Goal: Transaction & Acquisition: Book appointment/travel/reservation

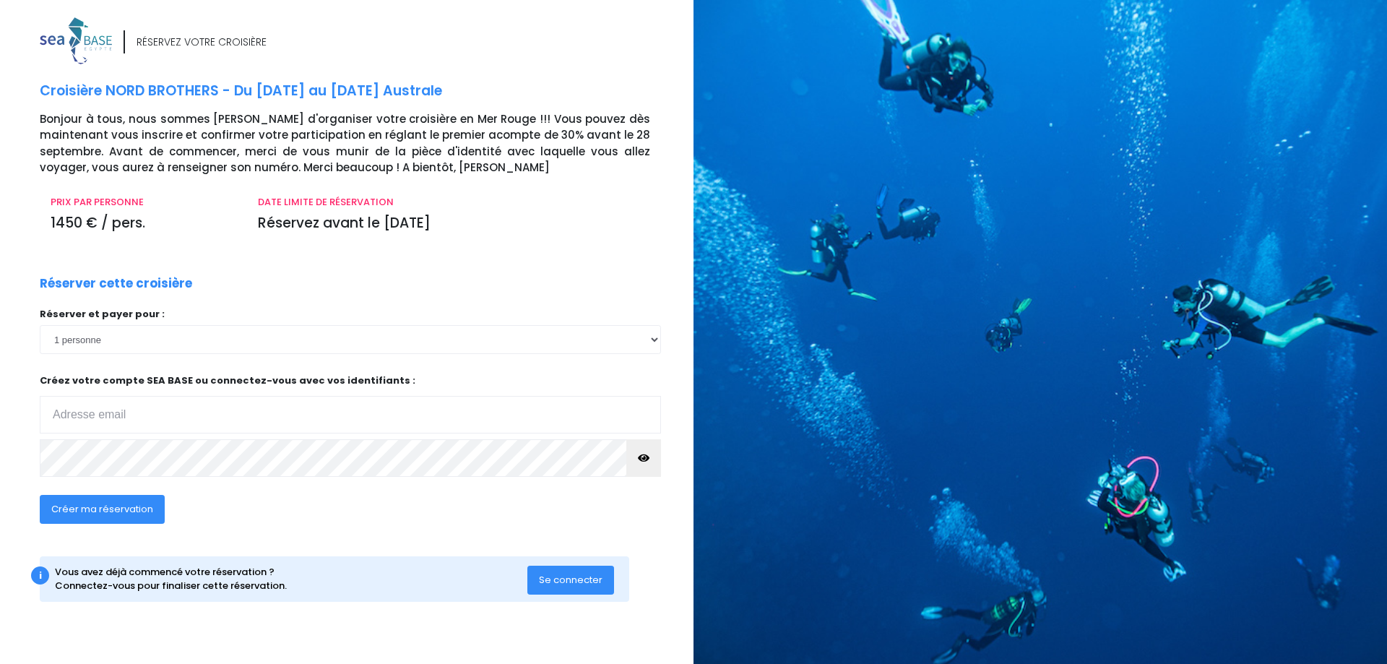
click at [181, 403] on input "email" at bounding box center [350, 415] width 621 height 38
type input "alex_guillemin@yahoo.fr"
click at [124, 507] on span "Créer ma réservation" at bounding box center [102, 509] width 102 height 14
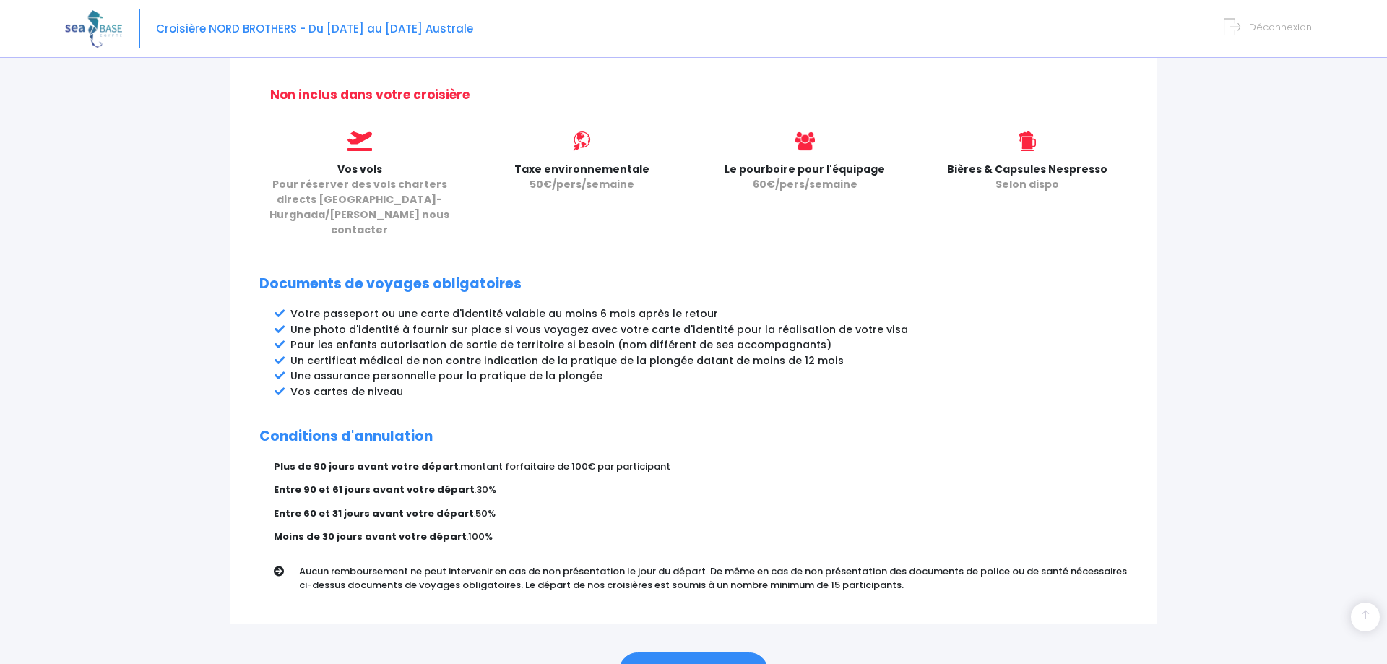
scroll to position [642, 0]
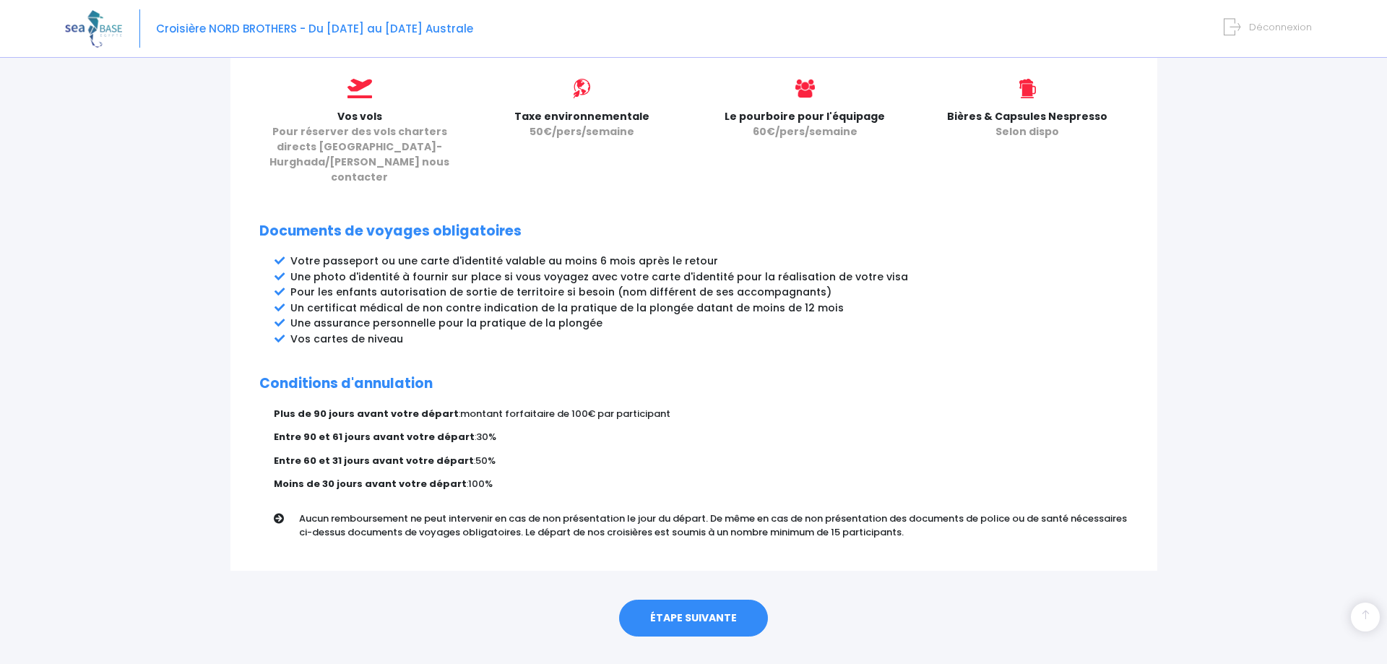
click at [686, 600] on link "ÉTAPE SUIVANTE" at bounding box center [693, 619] width 149 height 38
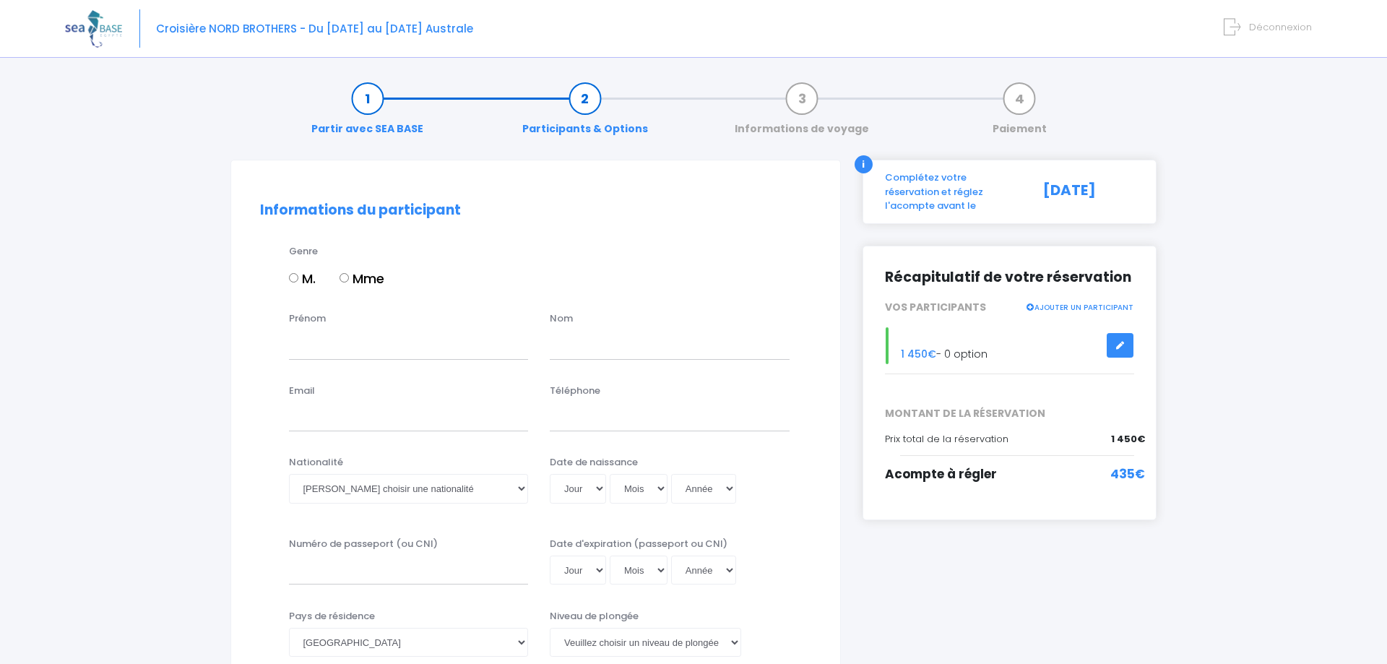
click at [296, 280] on input "M." at bounding box center [293, 277] width 9 height 9
radio input "true"
click at [347, 346] on input "Prénom" at bounding box center [409, 344] width 240 height 29
type input "ALEXANDRE"
type input "GUILLEMIN"
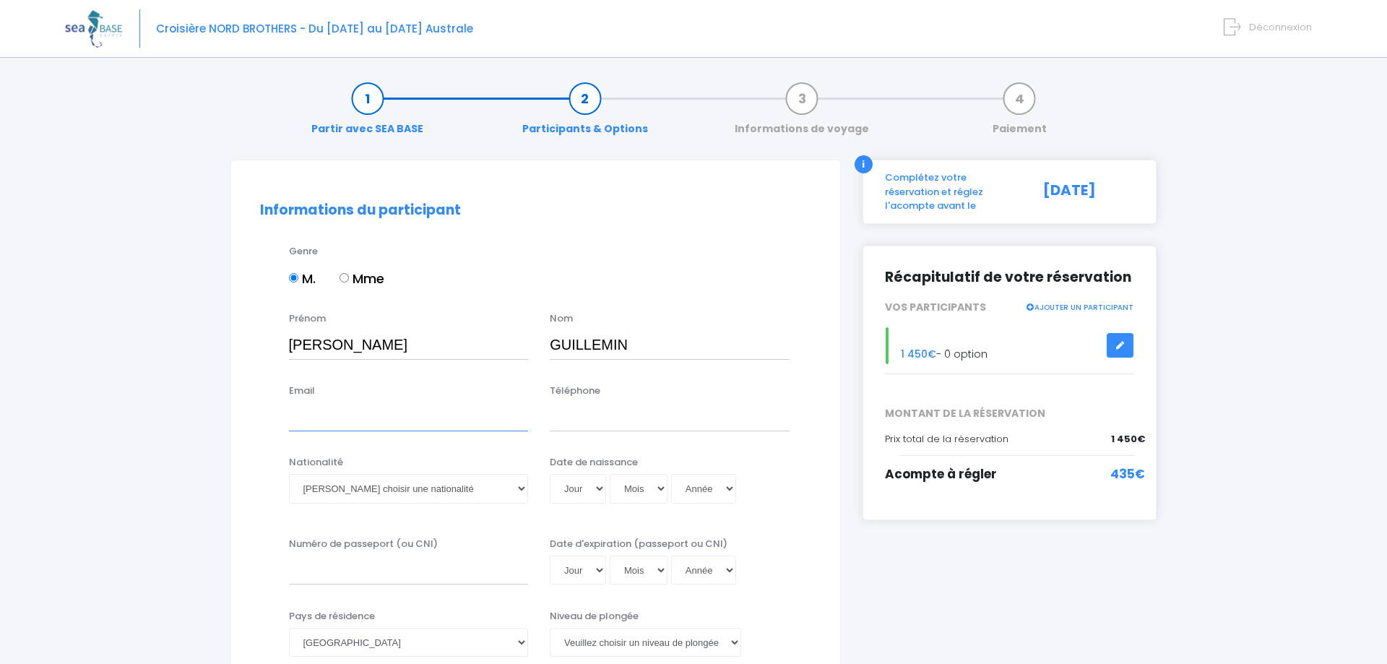
type input "alex_guillemin@yahoo.fr"
type input "0681690081"
select select "Française"
click option "Française" at bounding box center [0, 0] width 0 height 0
click at [550, 474] on select "Jour 01 02 03 04 05 06 07 08 09 10 11 12 13 14 15 16 17 18 19 20 21 22 23 24 25…" at bounding box center [578, 488] width 56 height 29
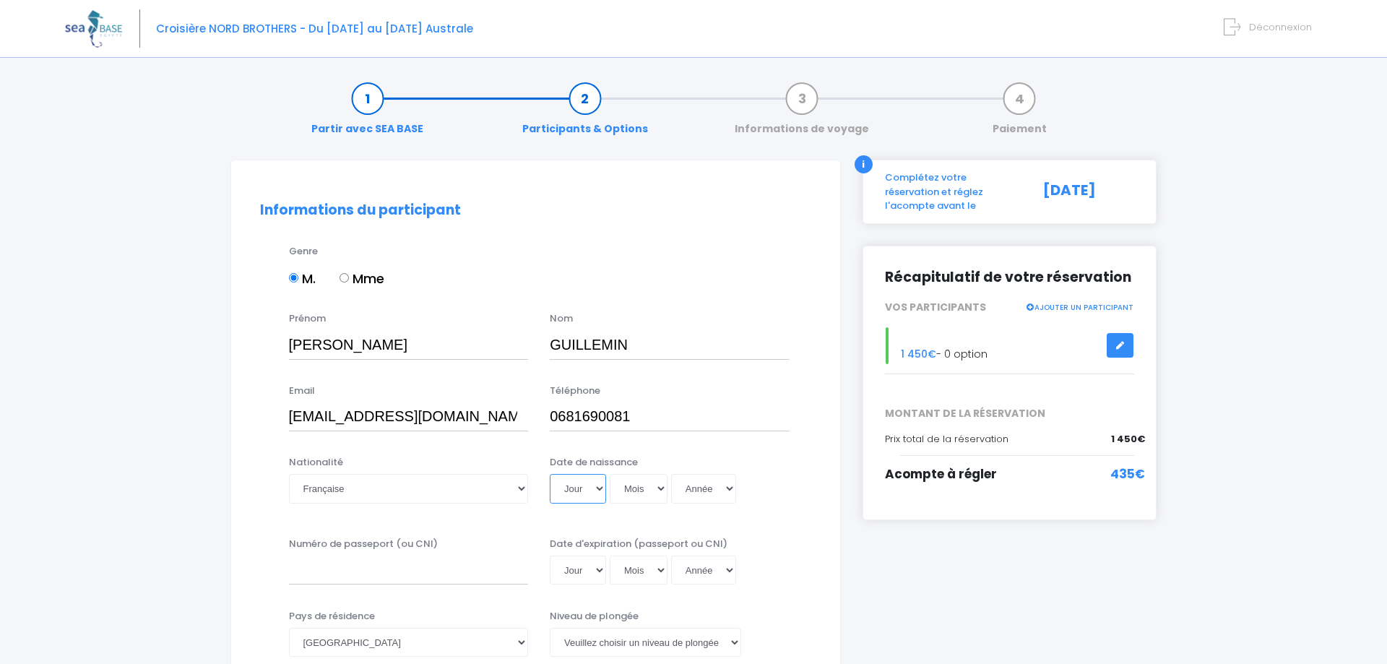
select select "08"
click option "08" at bounding box center [0, 0] width 0 height 0
click at [610, 474] on select "Mois 01 02 03 04 05 06 07 08 09 10 11 12" at bounding box center [639, 488] width 58 height 29
select select "12"
click option "12" at bounding box center [0, 0] width 0 height 0
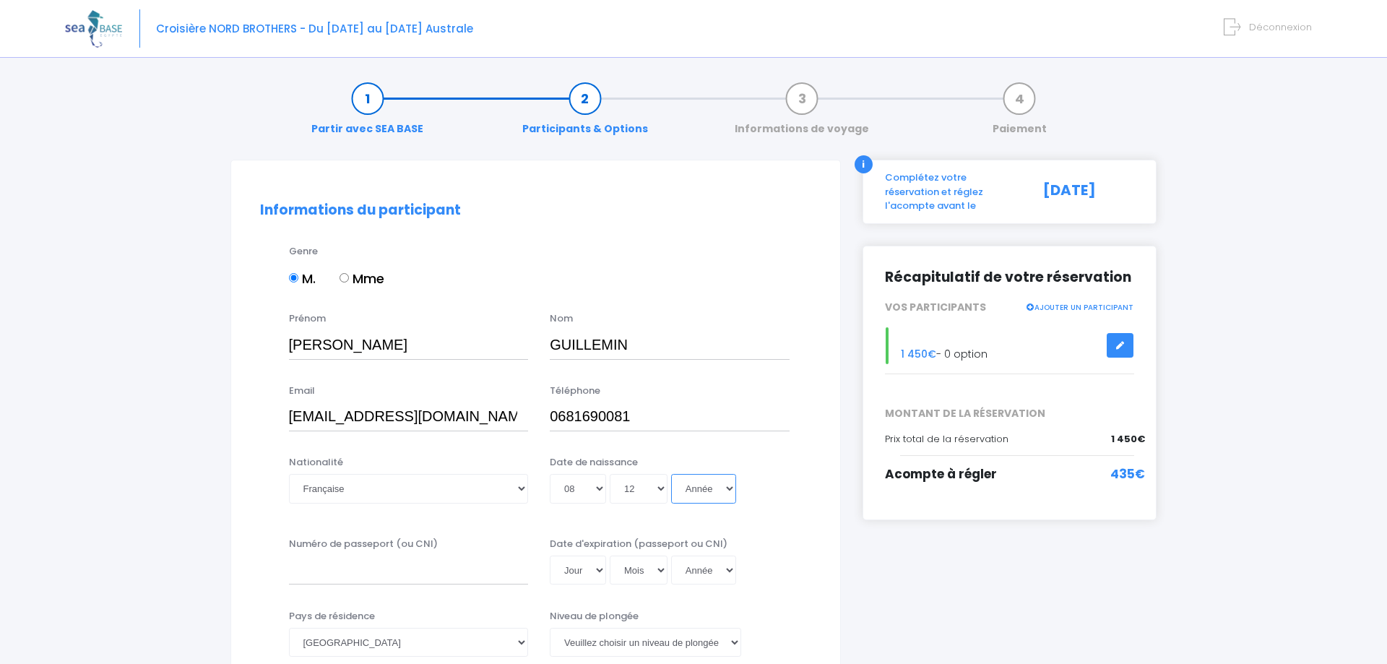
click at [671, 474] on select "Année 2045 2044 2043 2042 2041 2040 2039 2038 2037 2036 2035 2034 2033 2032 203…" at bounding box center [703, 488] width 65 height 29
select select "1978"
click option "1978" at bounding box center [0, 0] width 0 height 0
type input "1978-12-08"
click at [465, 575] on input "Numéro de passeport (ou CNI)" at bounding box center [409, 570] width 240 height 29
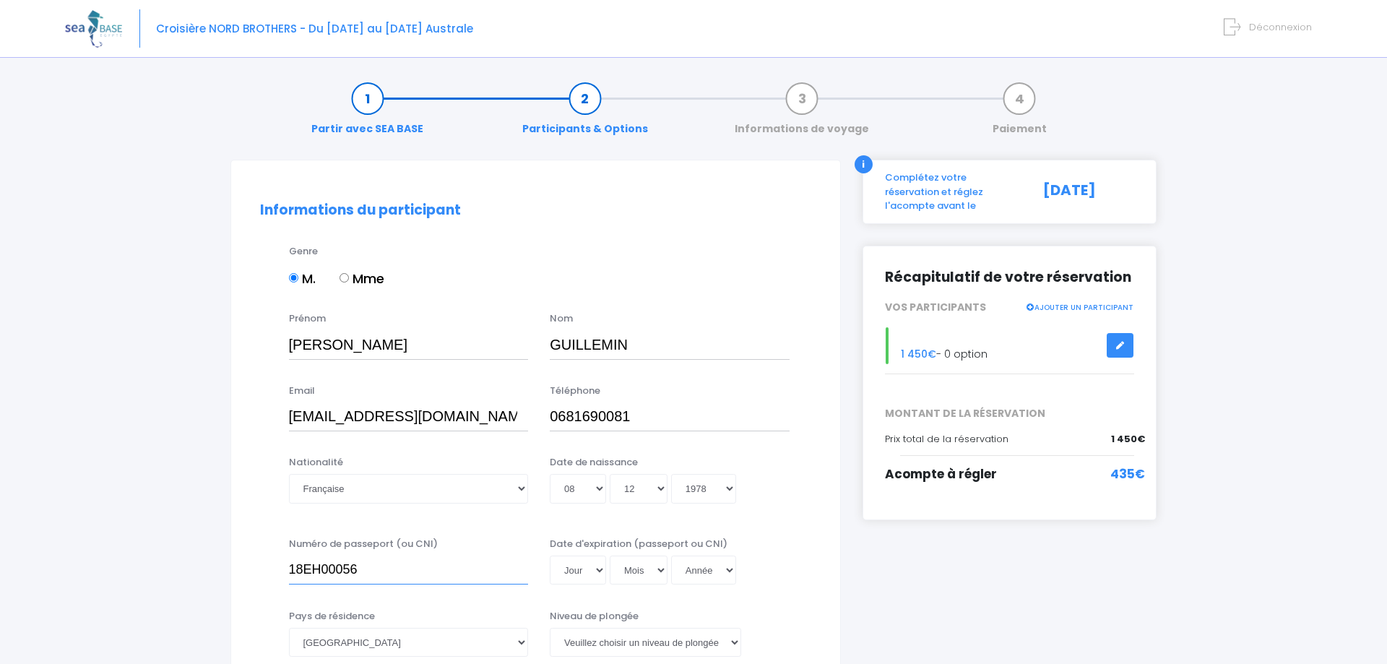
type input "18EH00056"
click at [550, 556] on select "Jour 01 02 03 04 05 06 07 08 09 10 11 12 13 14 15 16 17 18 19 20 21 22 23 24 25…" at bounding box center [578, 570] width 56 height 29
select select "05"
click option "05" at bounding box center [0, 0] width 0 height 0
click at [588, 567] on select "Jour 01 02 03 04 05 06 07 08 09 10 11 12 13 14 15 16 17 18 19 20 21 22 23 24 25…" at bounding box center [578, 570] width 56 height 29
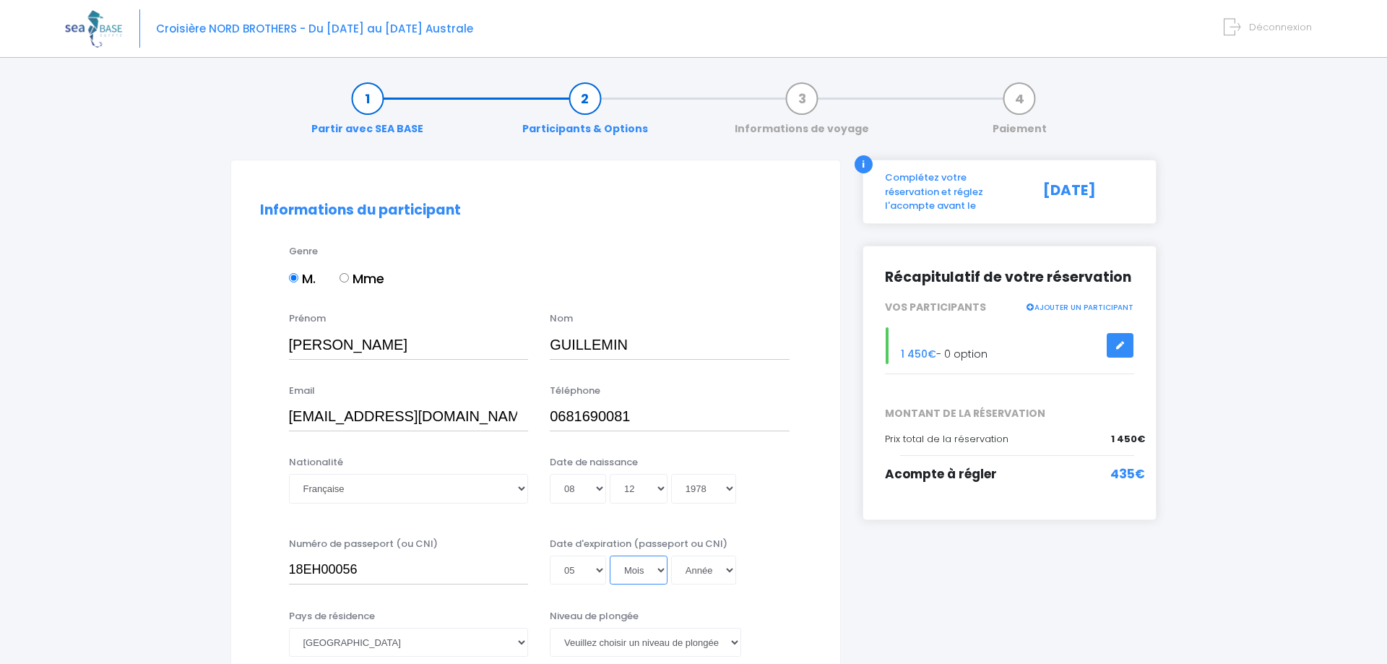
click at [610, 556] on select "Mois 01 02 03 04 05 06 07 08 09 10 11 12" at bounding box center [639, 570] width 58 height 29
select select "08"
click option "08" at bounding box center [0, 0] width 0 height 0
click at [671, 556] on select "Année 2045 2044 2043 2042 2041 2040 2039 2038 2037 2036 2035 2034 2033 2032 203…" at bounding box center [703, 570] width 65 height 29
select select "2028"
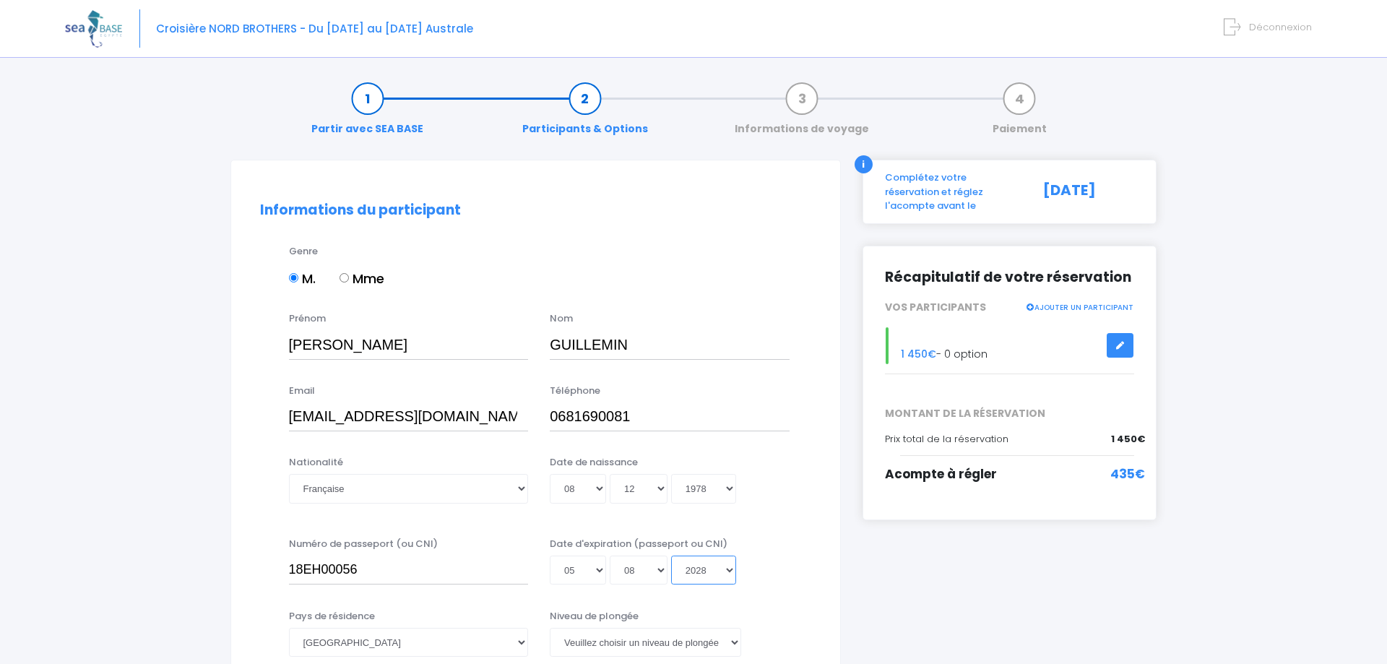
click option "2028" at bounding box center [0, 0] width 0 height 0
type input "2028-08-05"
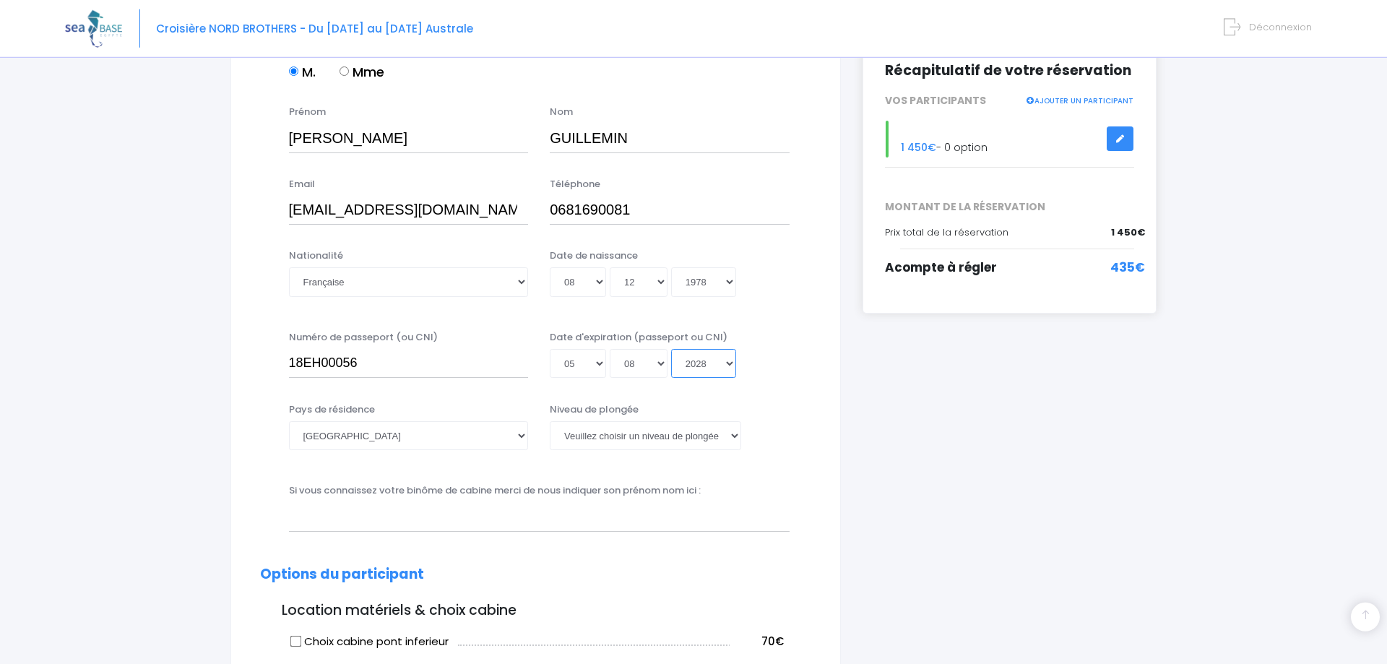
scroll to position [295, 0]
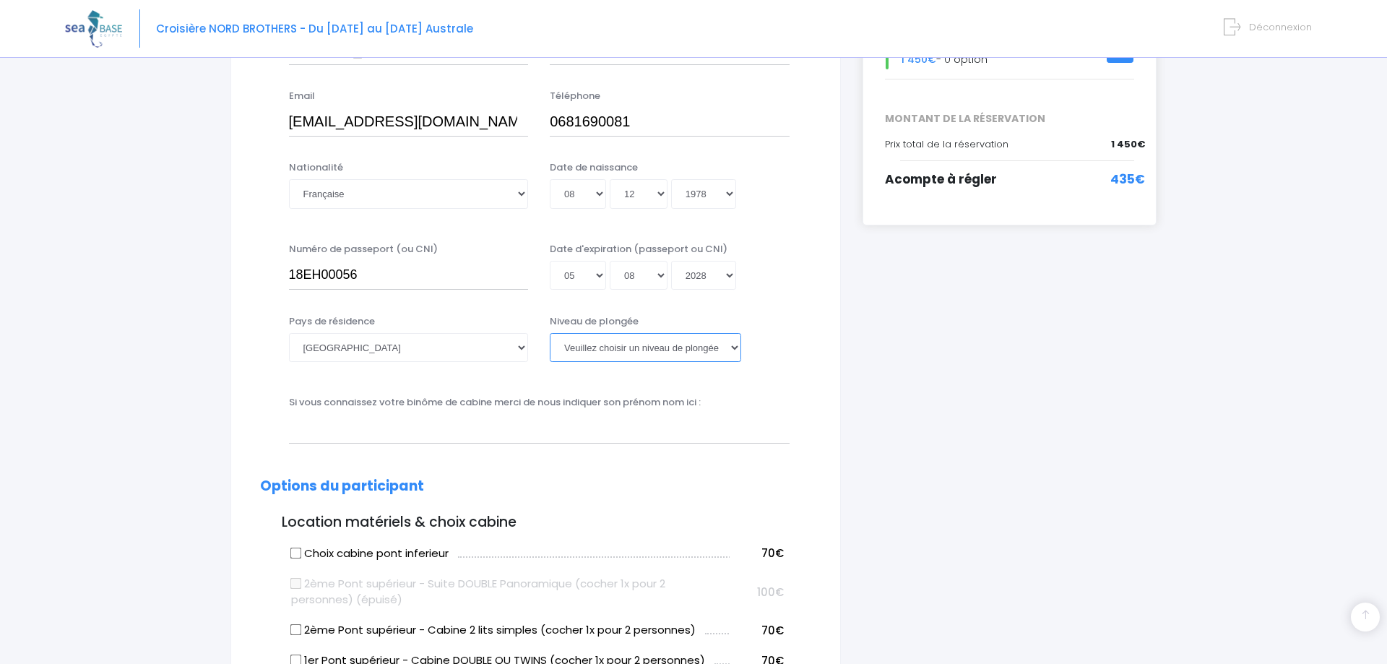
click at [550, 333] on select "Veuillez choisir un niveau de plongée Non plongeur Junior OW diver Adventure OW…" at bounding box center [645, 347] width 191 height 29
select select "MF1"
click option "MF1" at bounding box center [0, 0] width 0 height 0
click at [551, 435] on input "text" at bounding box center [539, 428] width 501 height 29
type input "A"
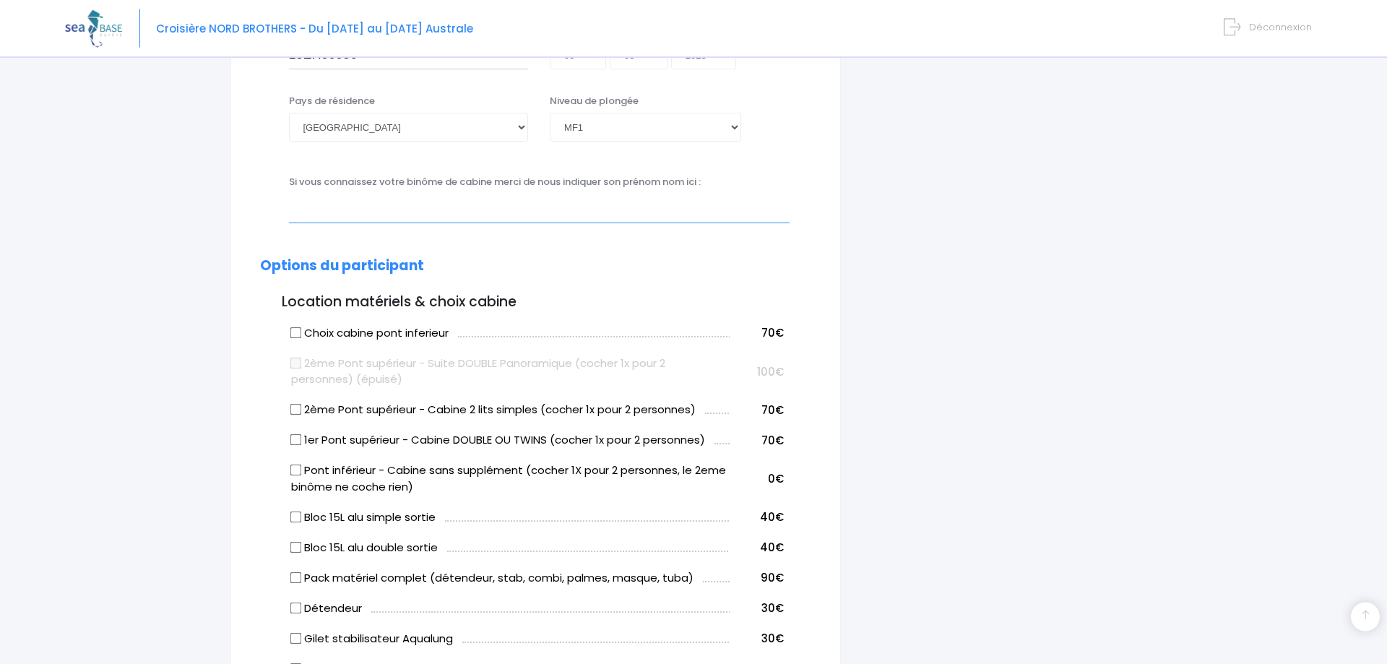
scroll to position [516, 0]
click at [295, 552] on input "Bloc 15L alu double sortie" at bounding box center [296, 546] width 12 height 12
checkbox input "true"
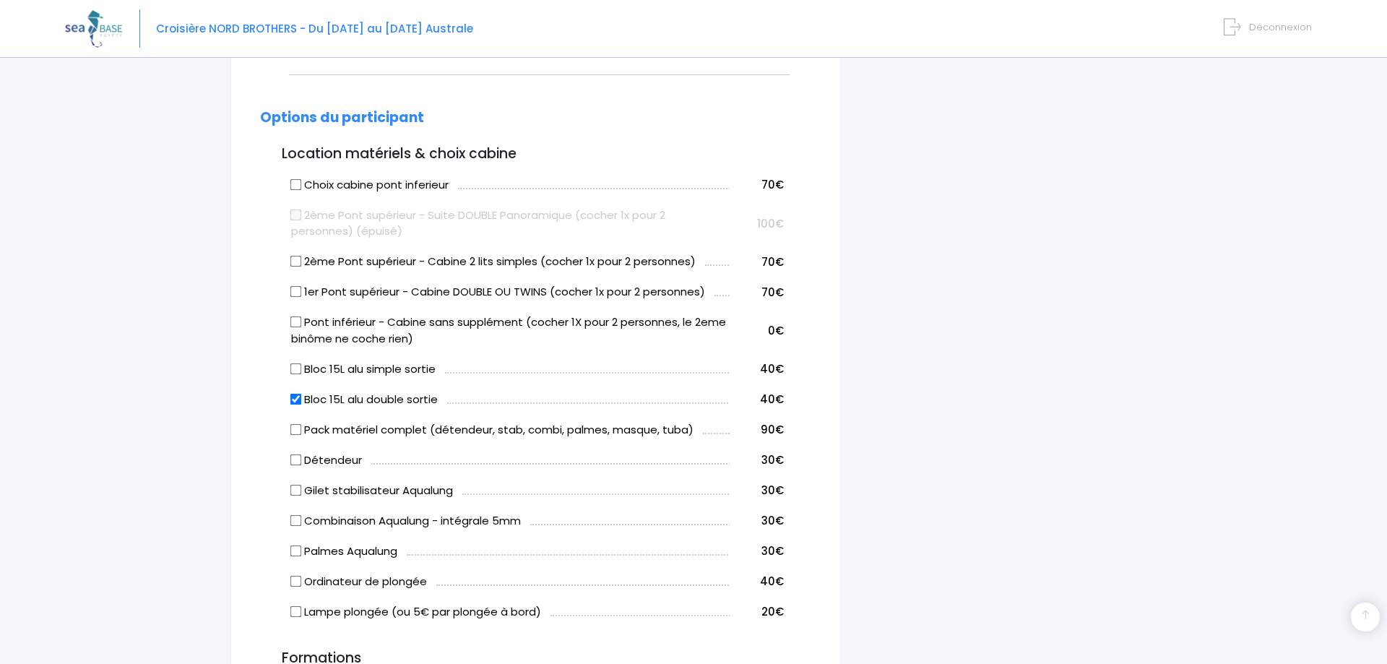
scroll to position [590, 0]
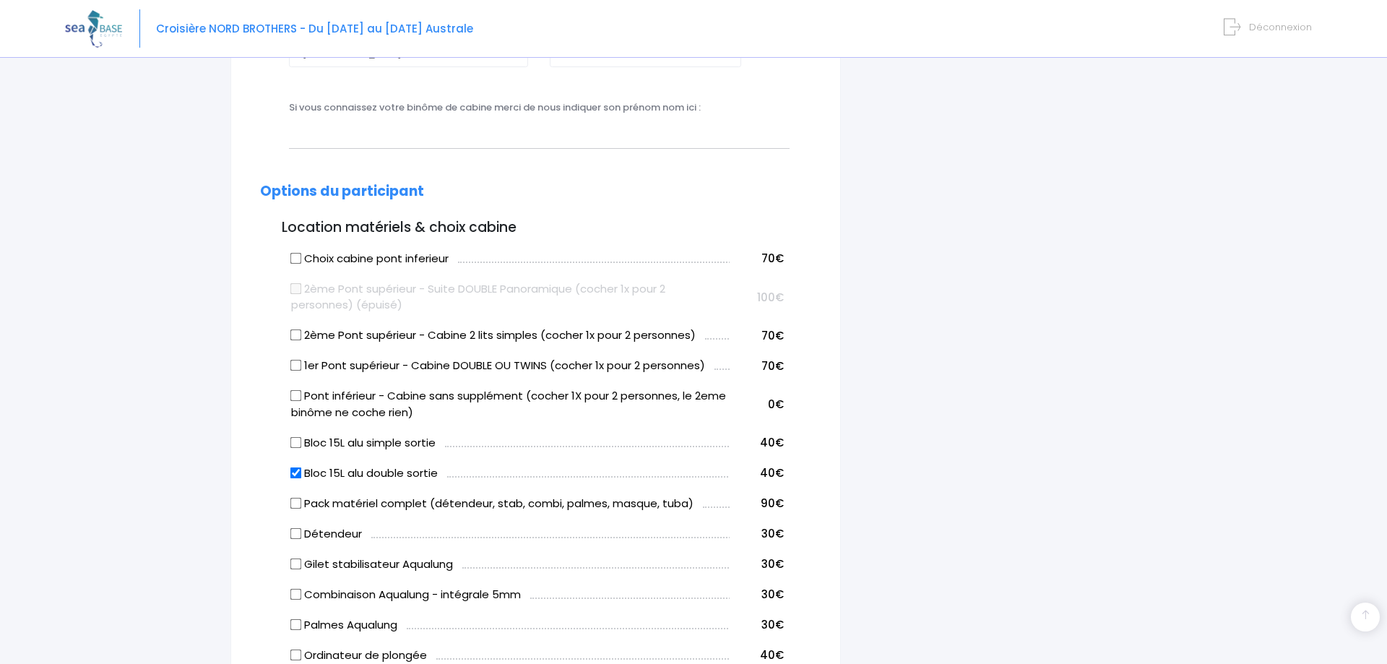
click at [297, 259] on input "Choix cabine pont inferieur" at bounding box center [296, 258] width 12 height 12
checkbox input "false"
click at [296, 340] on input "2ème Pont supérieur - Cabine 2 lits simples (cocher 1x pour 2 personnes)" at bounding box center [296, 335] width 12 height 12
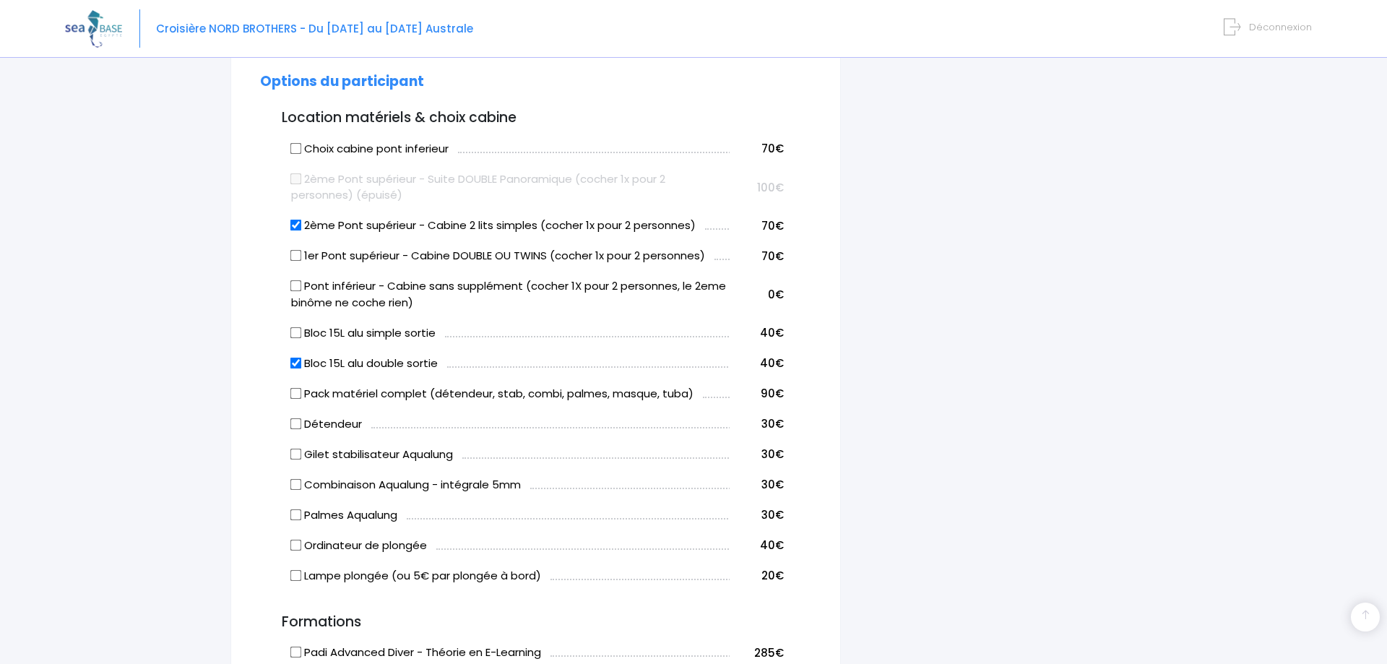
scroll to position [737, 0]
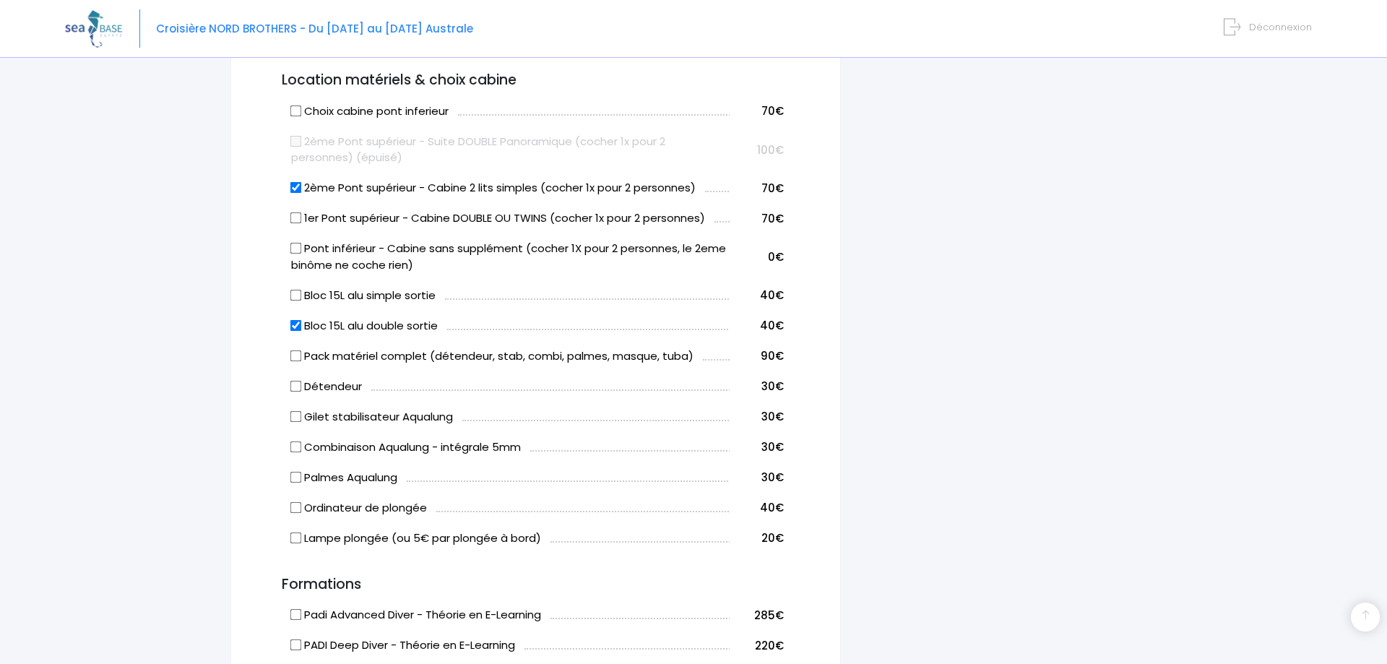
click at [298, 185] on input "2ème Pont supérieur - Cabine 2 lits simples (cocher 1x pour 2 personnes)" at bounding box center [296, 188] width 12 height 12
checkbox input "true"
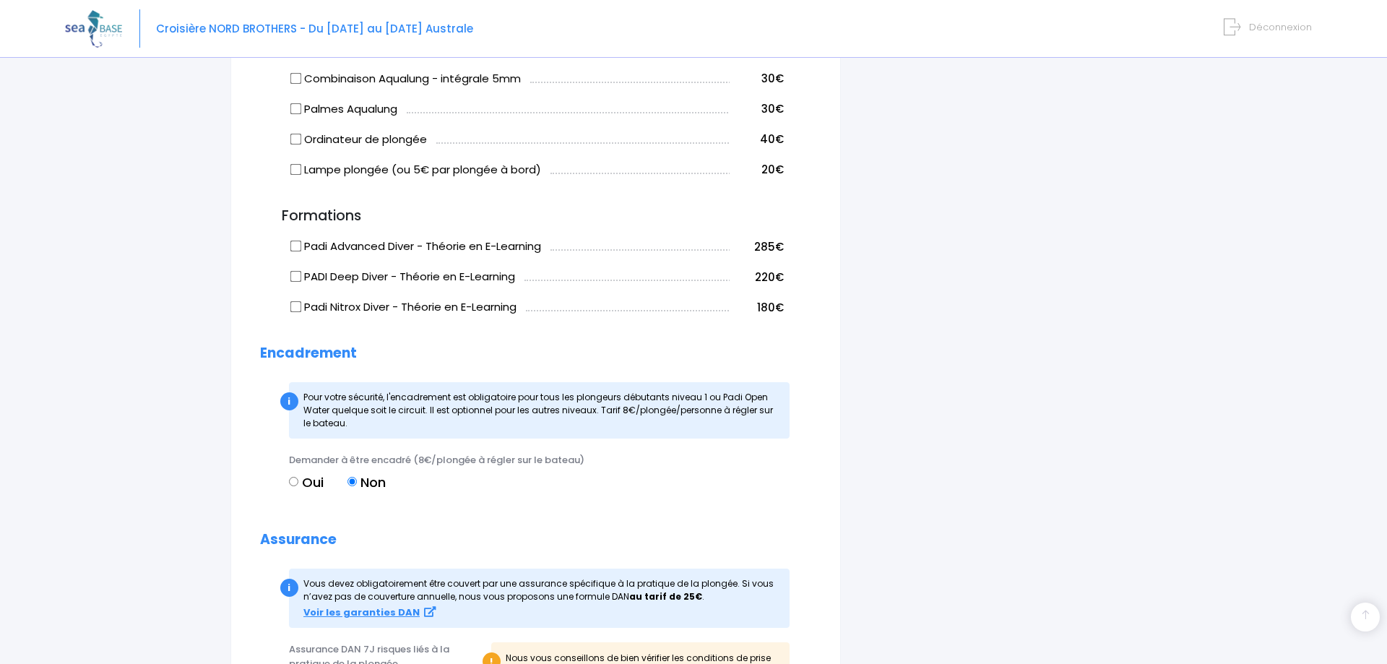
scroll to position [1179, 0]
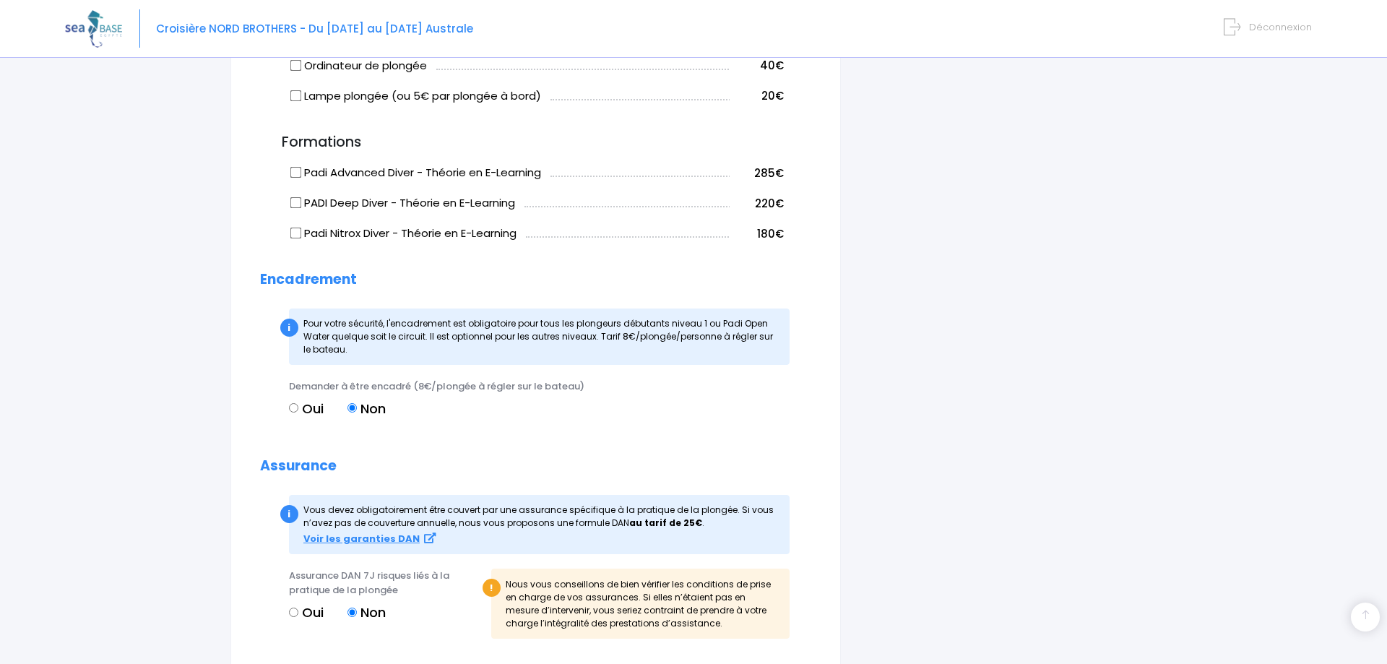
click at [294, 613] on input "Oui" at bounding box center [293, 612] width 9 height 9
radio input "true"
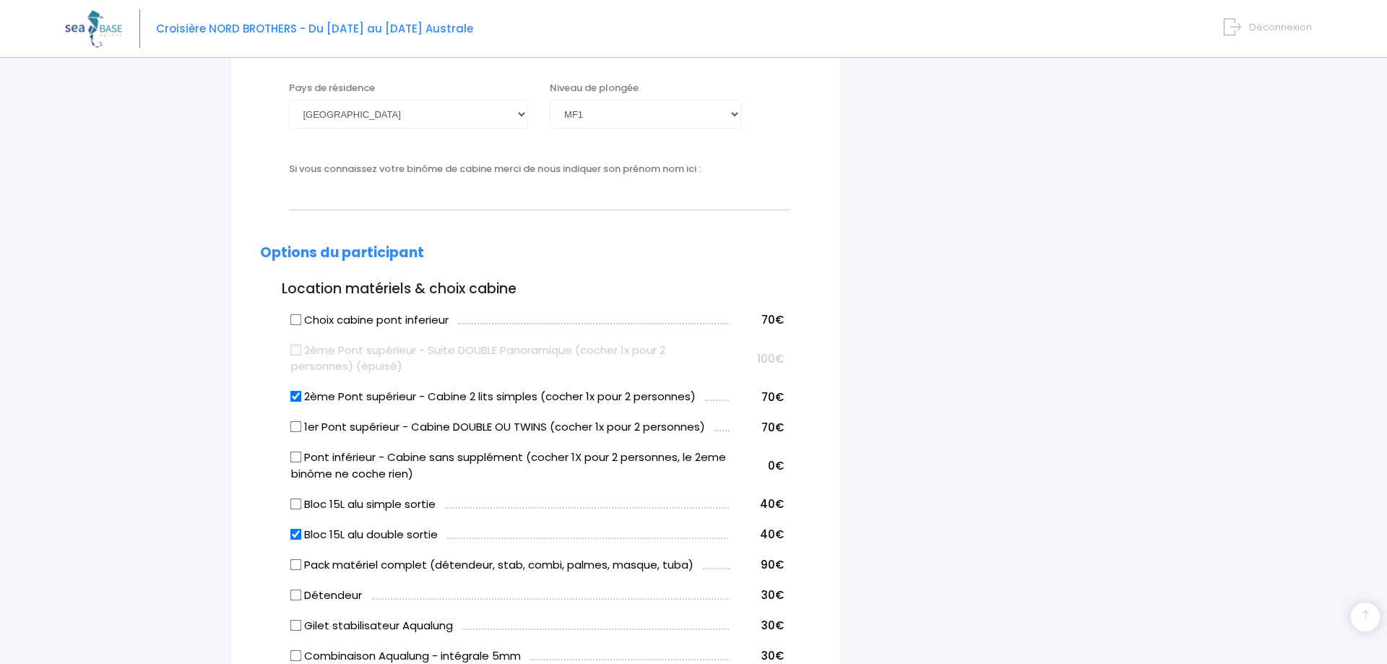
scroll to position [506, 0]
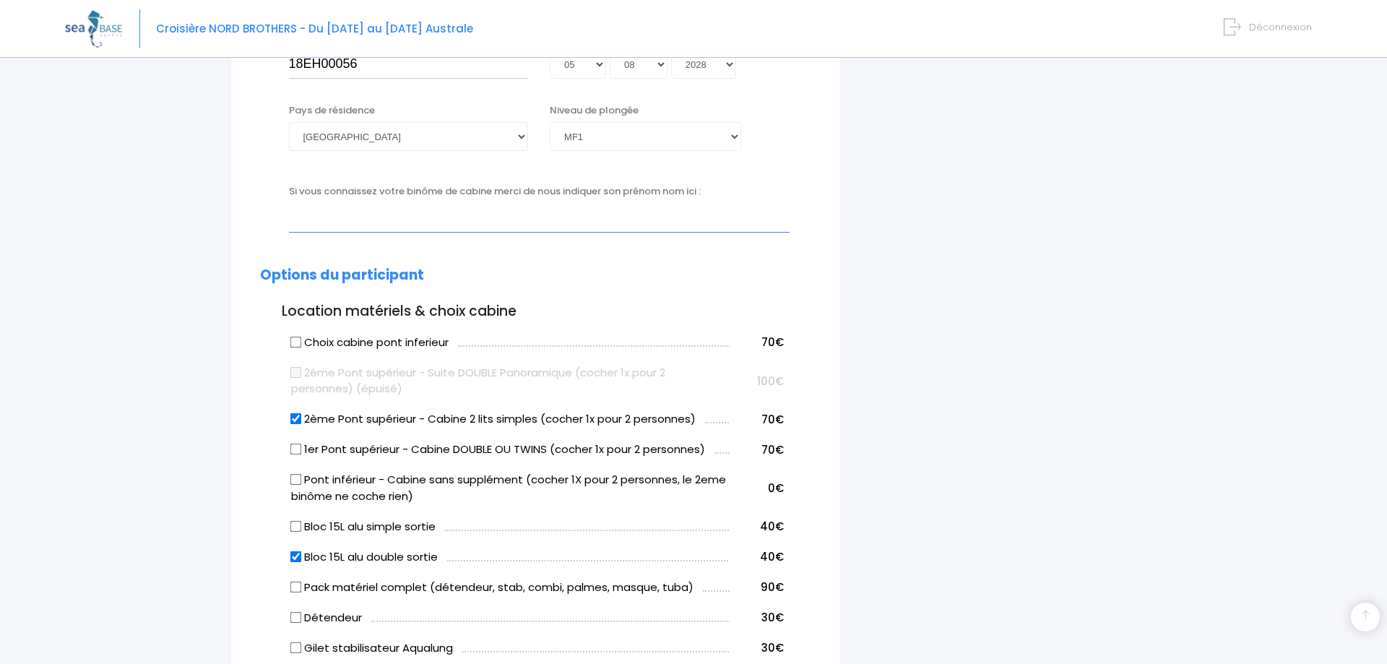
click at [541, 222] on input "text" at bounding box center [539, 217] width 501 height 29
type input "AMAURY"
click at [633, 308] on h3 "Location matériels & choix cabine" at bounding box center [535, 311] width 551 height 17
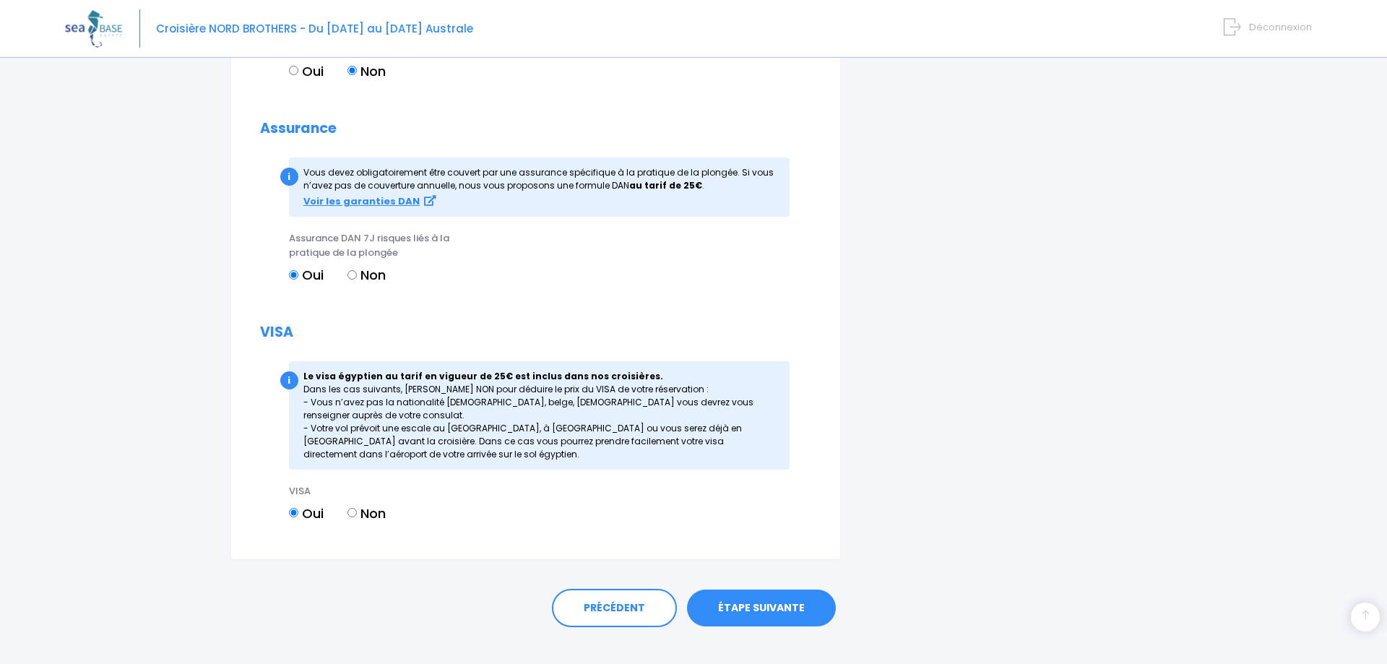
scroll to position [1538, 0]
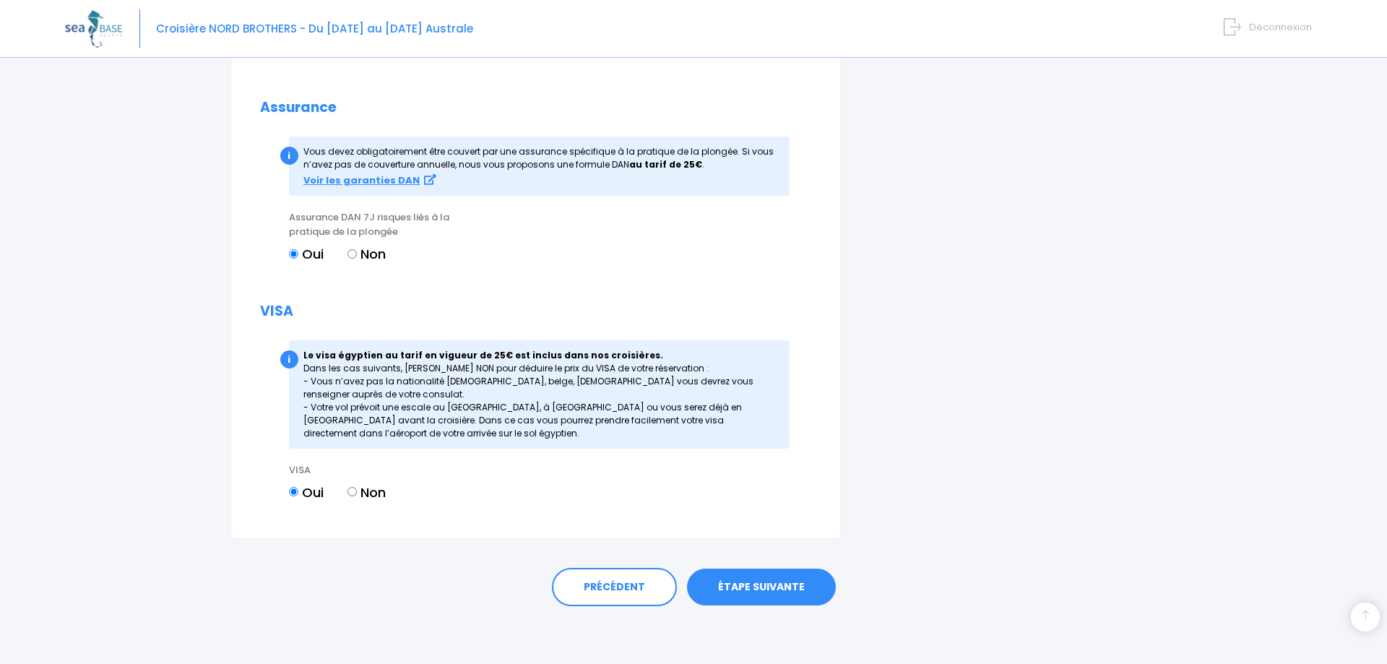
click at [773, 574] on link "ÉTAPE SUIVANTE" at bounding box center [761, 588] width 149 height 38
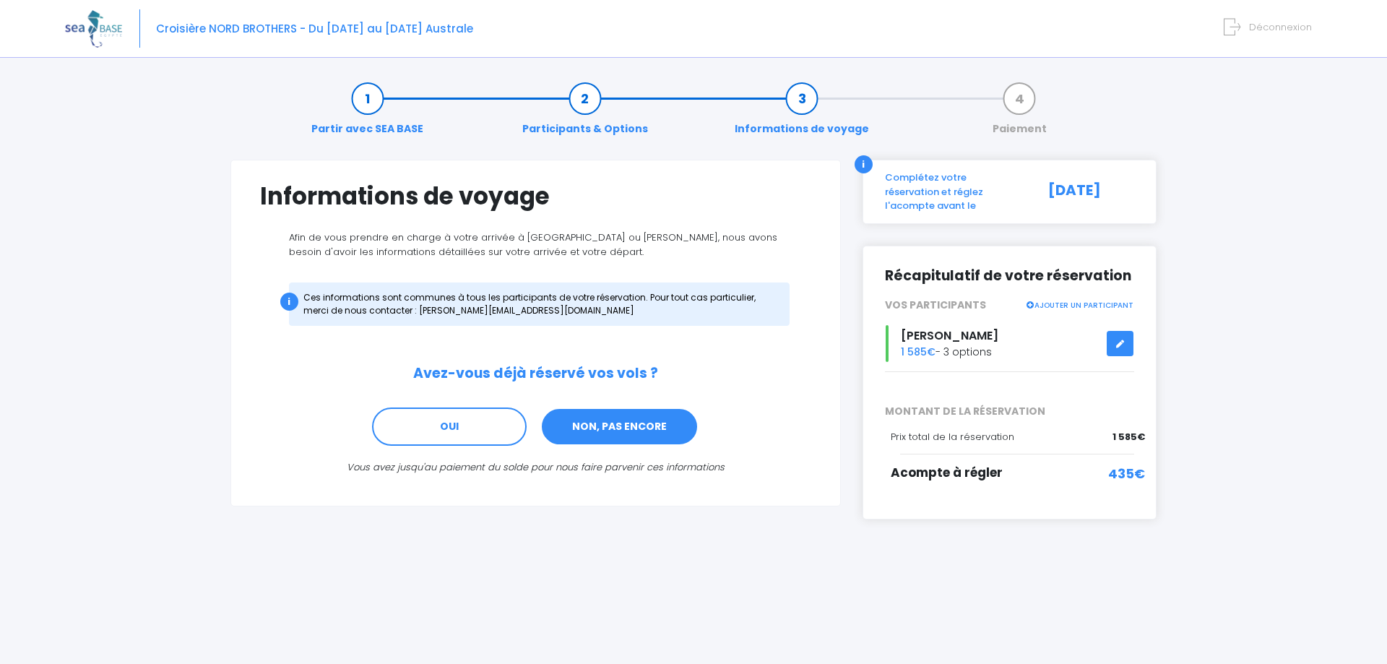
click at [636, 422] on link "NON, PAS ENCORE" at bounding box center [619, 427] width 158 height 39
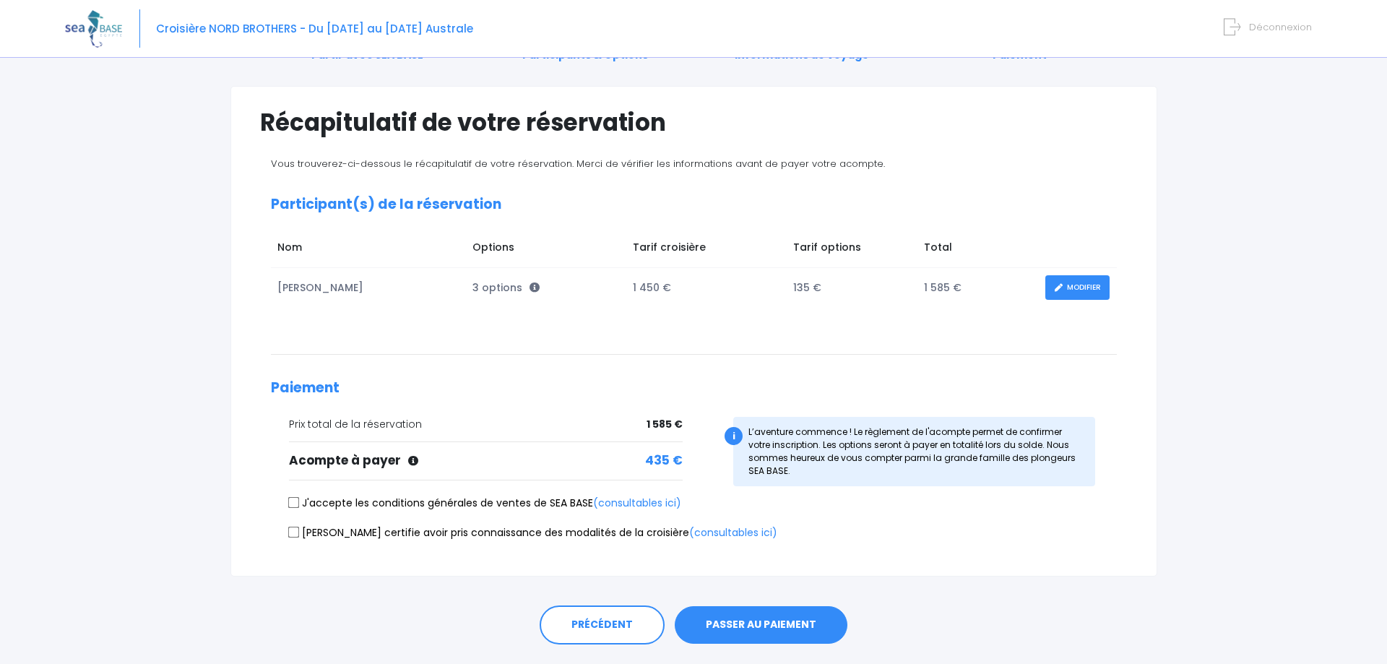
scroll to position [113, 0]
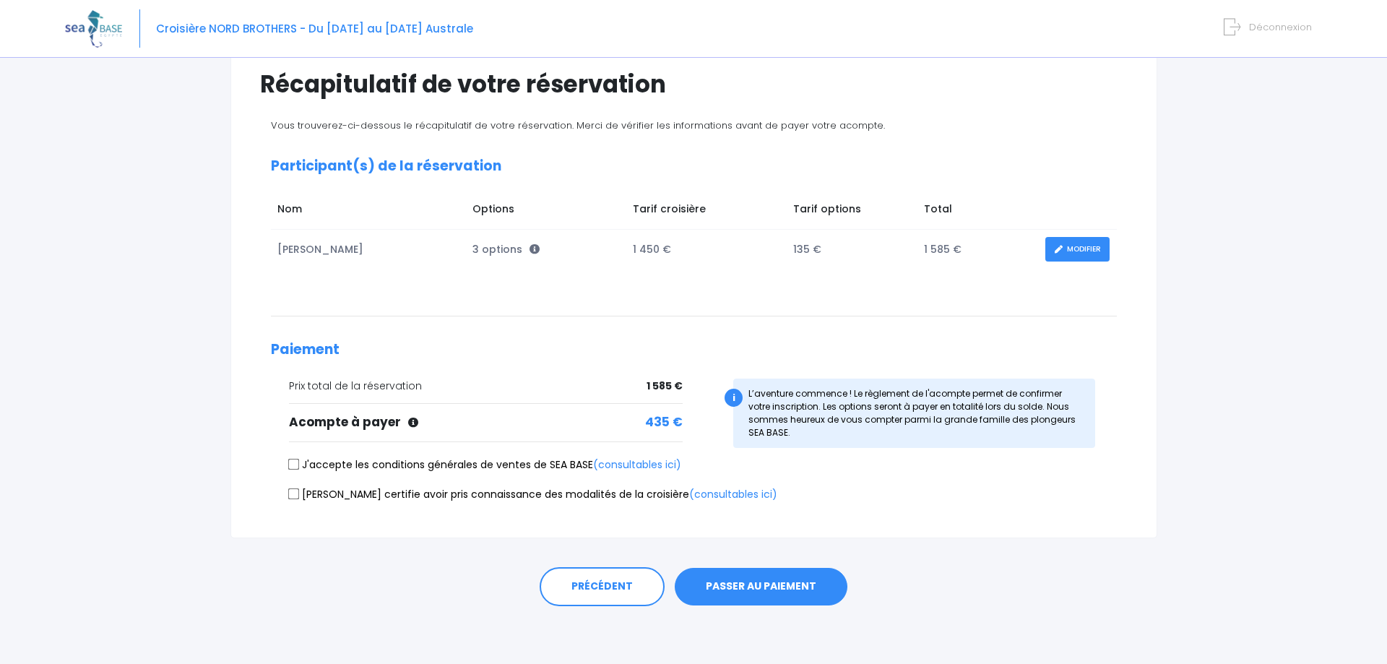
click at [293, 464] on input "J'accepte les conditions générales de ventes de SEA BASE (consultables ici)" at bounding box center [294, 465] width 12 height 12
checkbox input "true"
click at [293, 497] on input "Je certifie avoir pris connaissance des modalités de la croisière (consultables…" at bounding box center [294, 494] width 12 height 12
checkbox input "true"
click at [1105, 243] on link "MODIFIER" at bounding box center [1078, 249] width 64 height 25
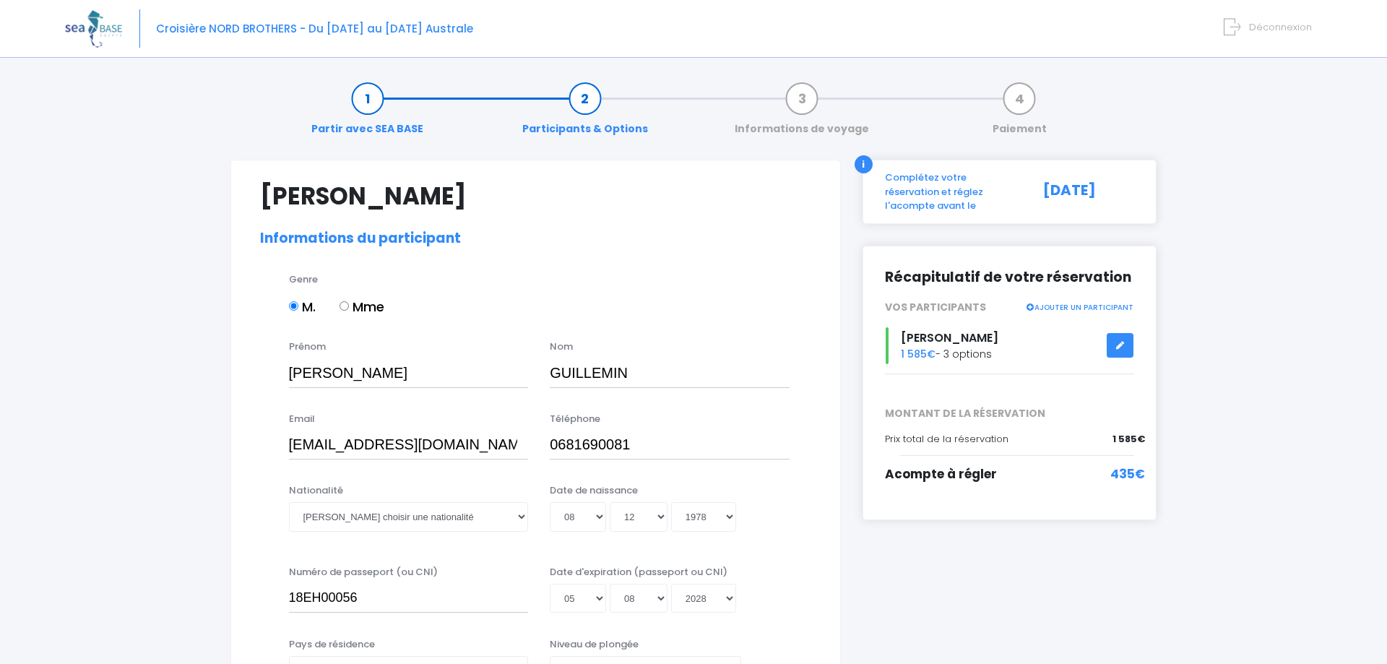
select select "MF1"
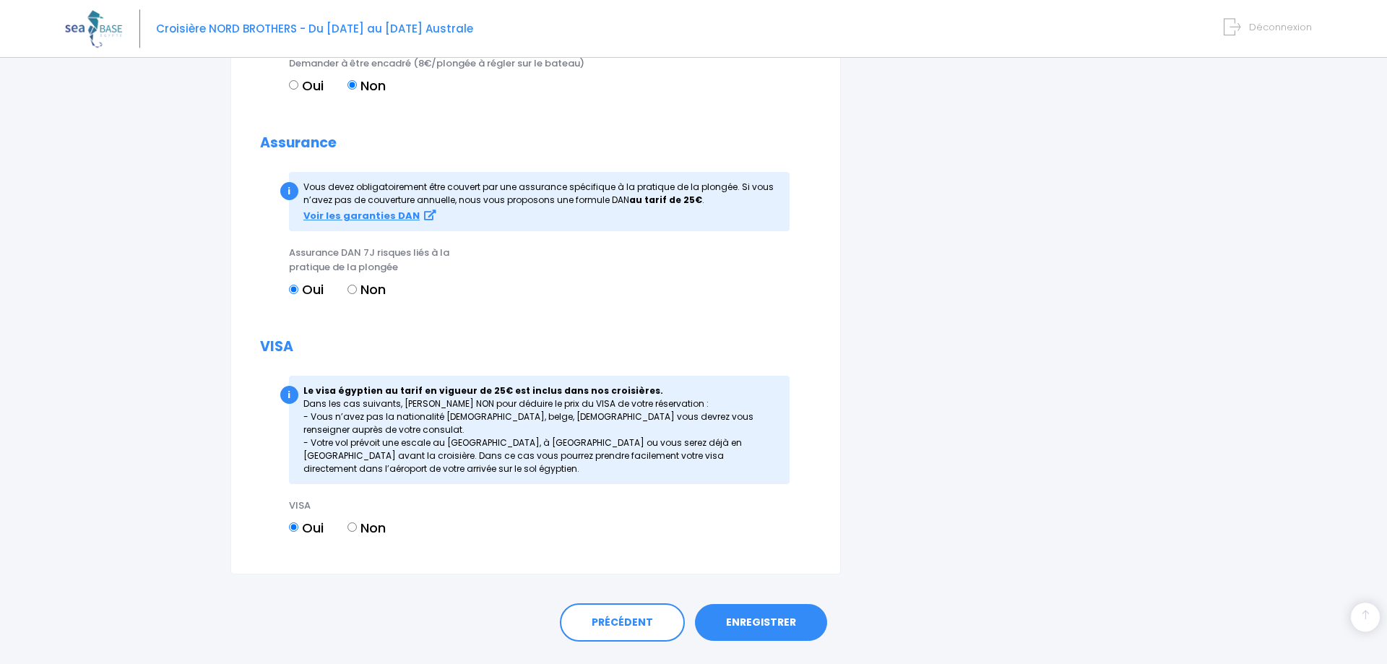
scroll to position [1566, 0]
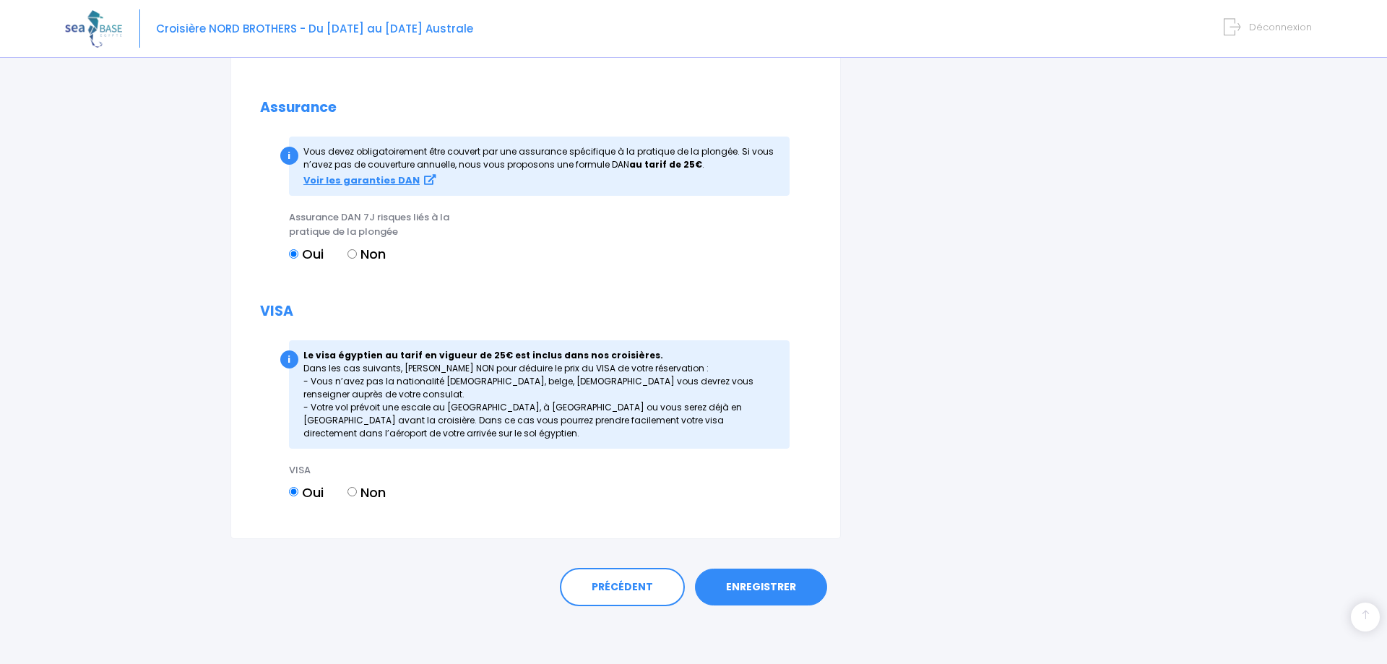
click at [772, 582] on link "ENREGISTRER" at bounding box center [761, 588] width 132 height 38
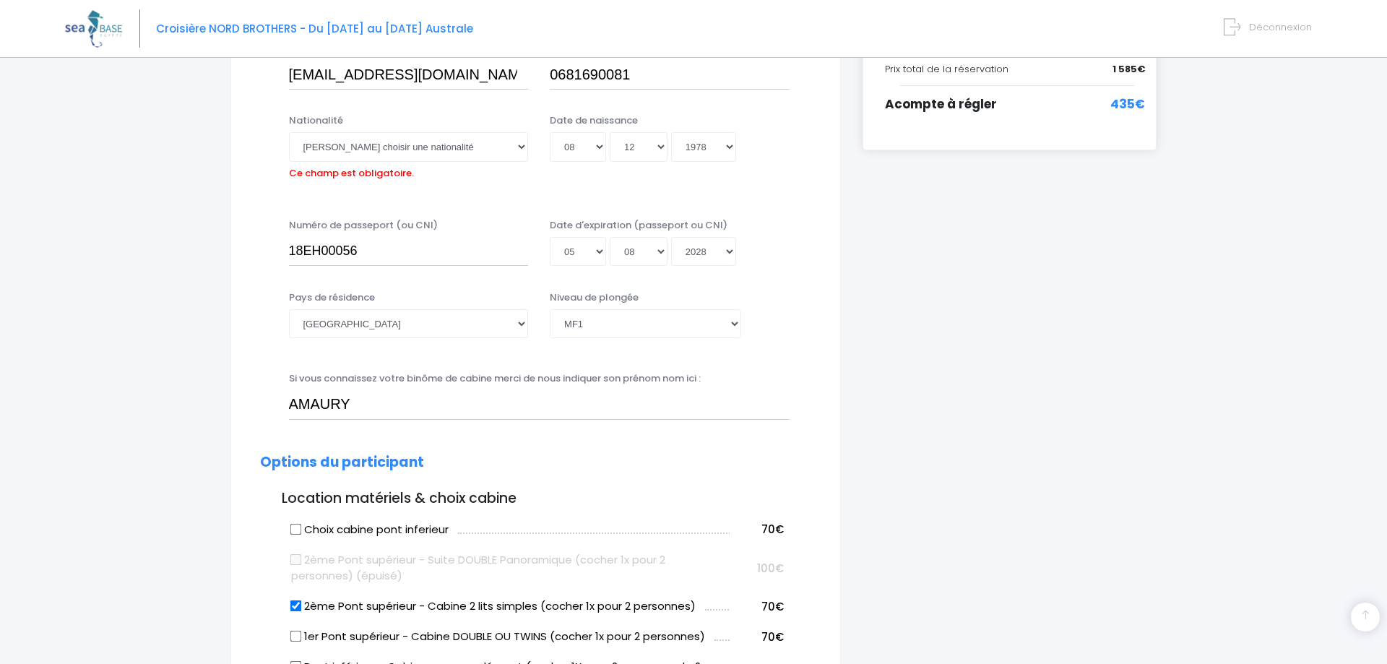
scroll to position [358, 0]
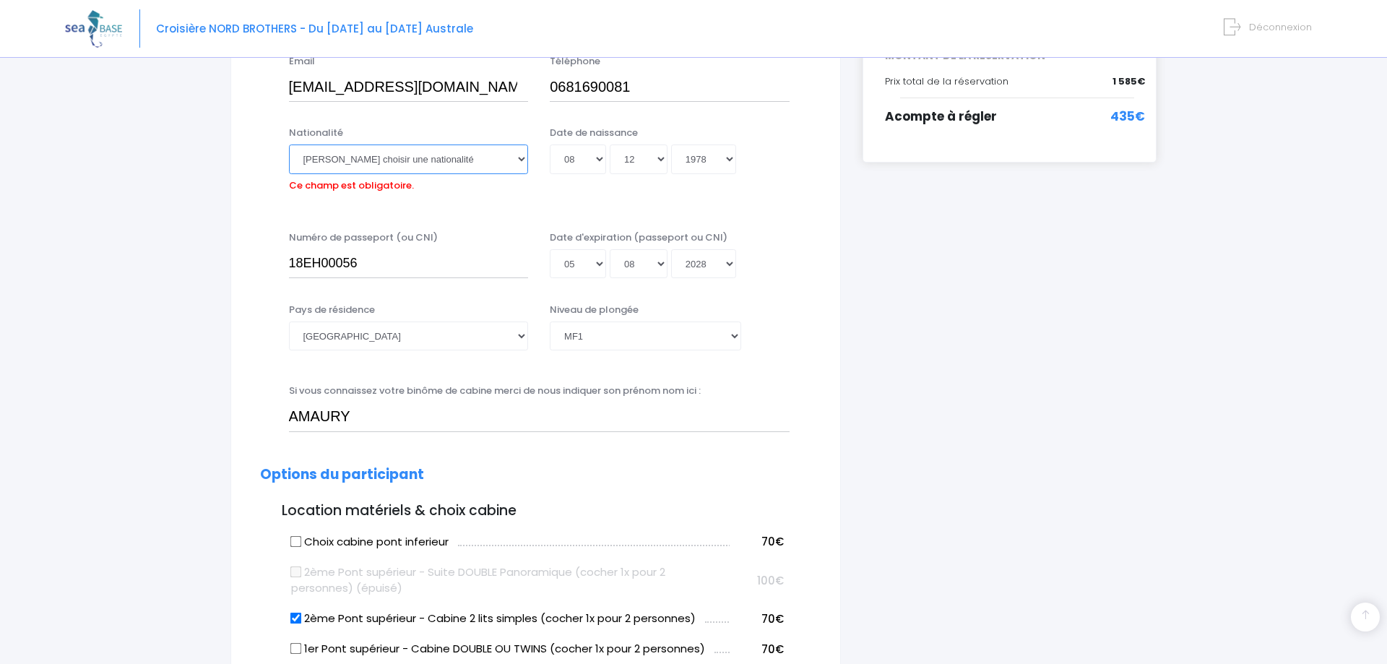
select select "Française"
click option "Française" at bounding box center [0, 0] width 0 height 0
click at [394, 161] on select "Veuillez choisir une nationalité Afghane Albanaise Algerienne Allemande America…" at bounding box center [409, 159] width 240 height 29
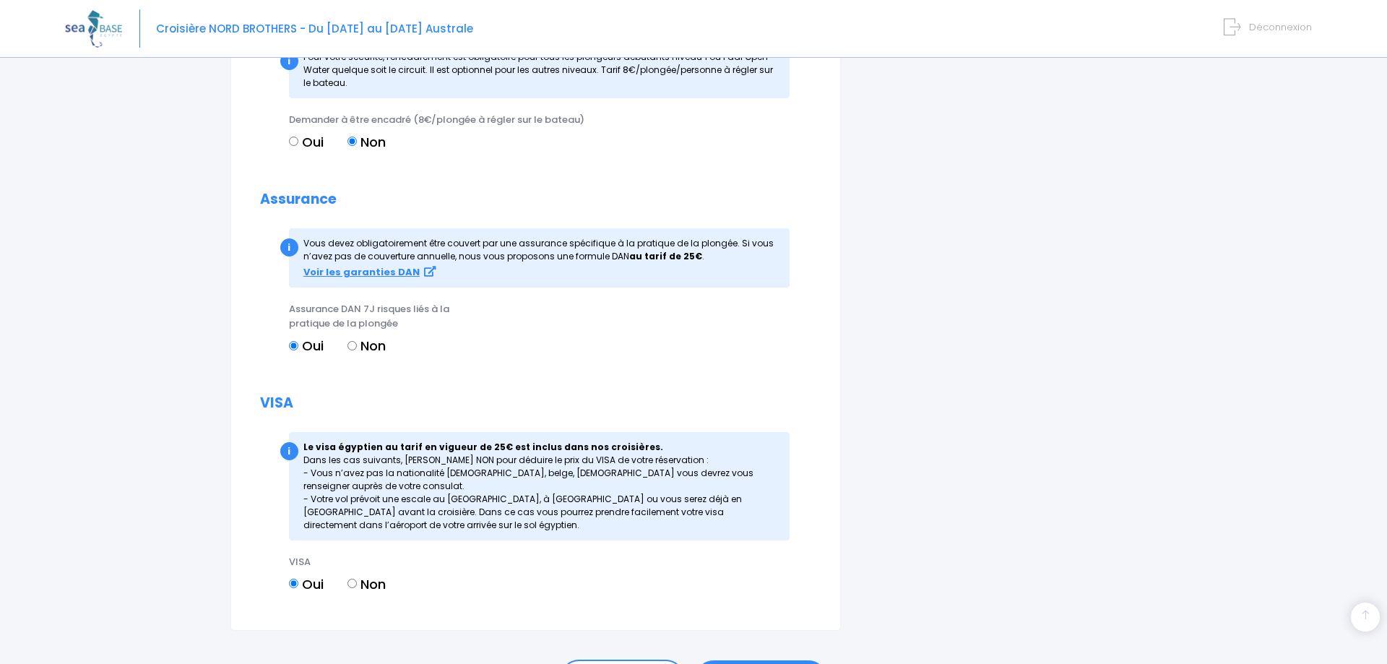
scroll to position [1566, 0]
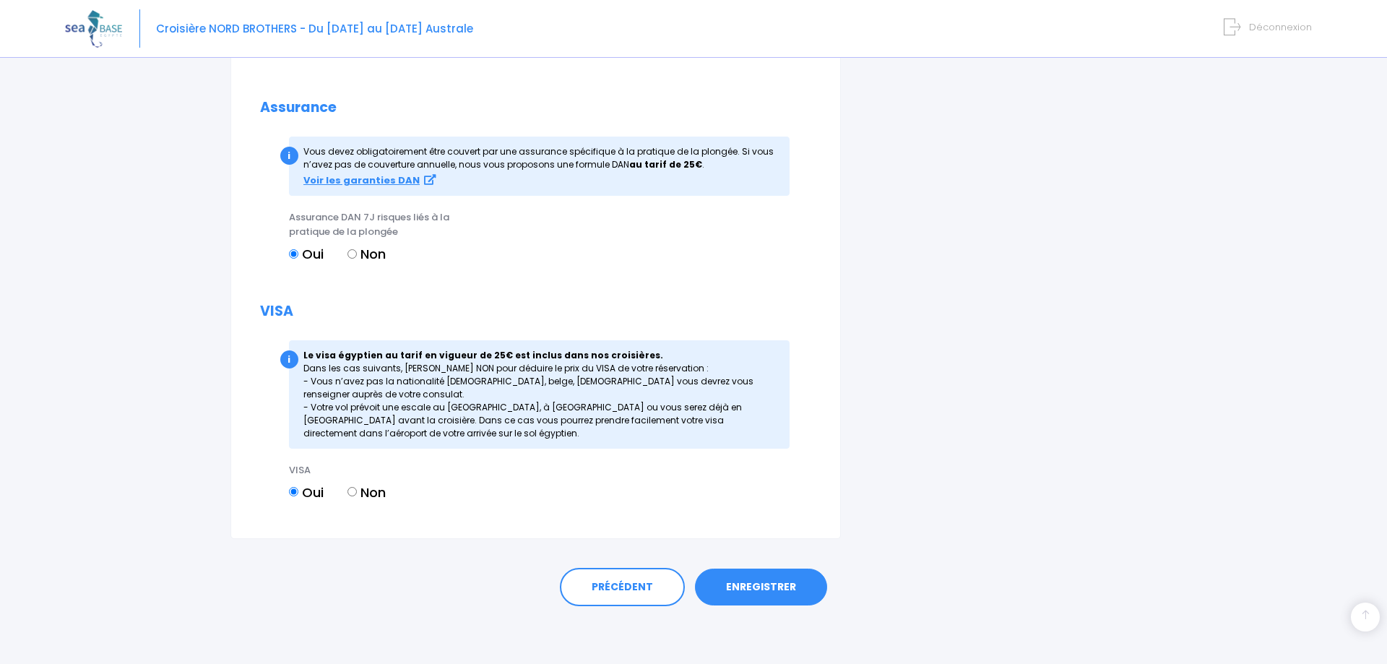
click at [773, 579] on link "ENREGISTRER" at bounding box center [761, 588] width 132 height 38
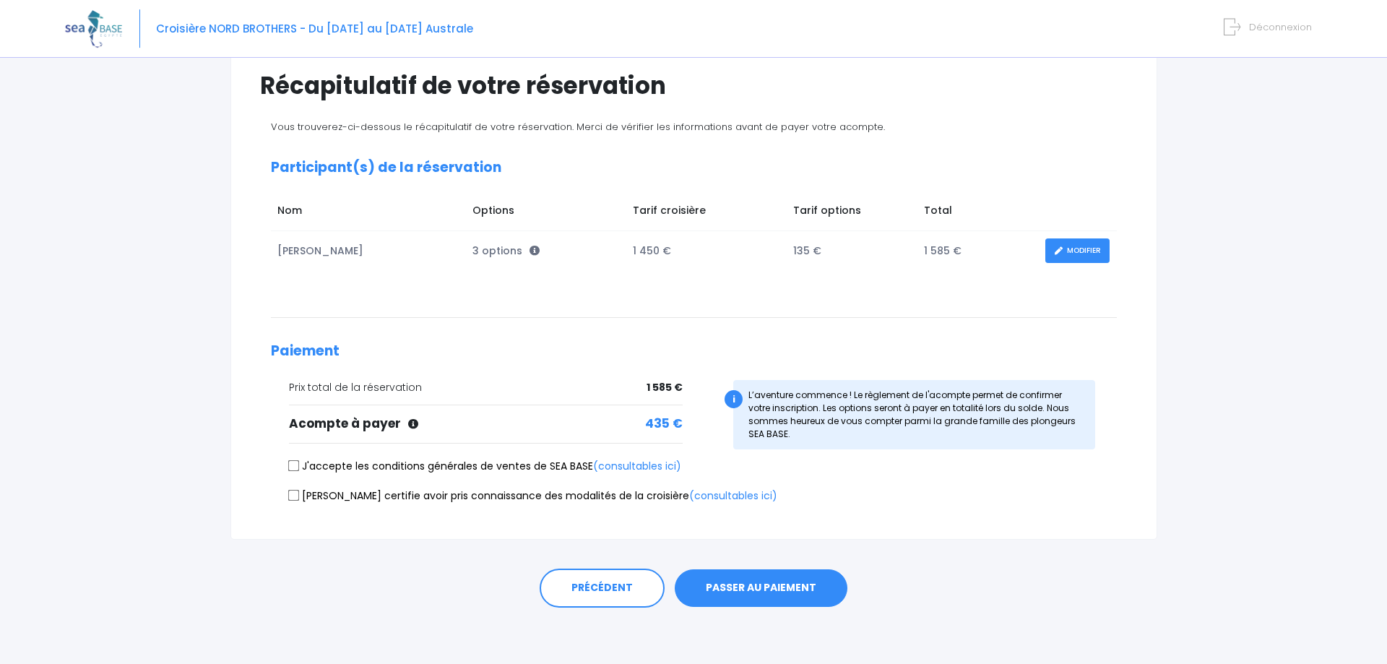
scroll to position [113, 0]
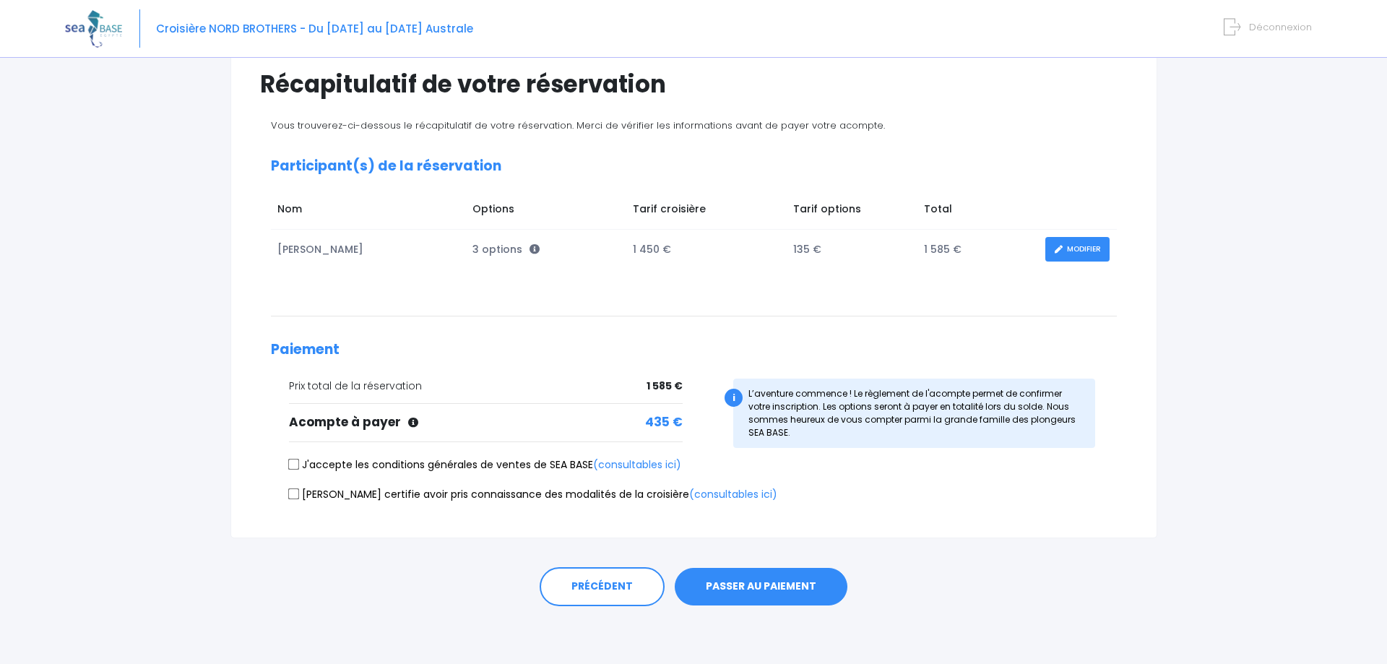
click at [292, 468] on input "J'accepte les conditions générales de ventes de SEA BASE (consultables ici)" at bounding box center [294, 465] width 12 height 12
checkbox input "true"
click at [293, 496] on input "[PERSON_NAME] certifie avoir pris connaissance des modalités de la croisière (c…" at bounding box center [294, 494] width 12 height 12
checkbox input "true"
click at [749, 582] on button "PASSER AU PAIEMENT" at bounding box center [761, 587] width 173 height 38
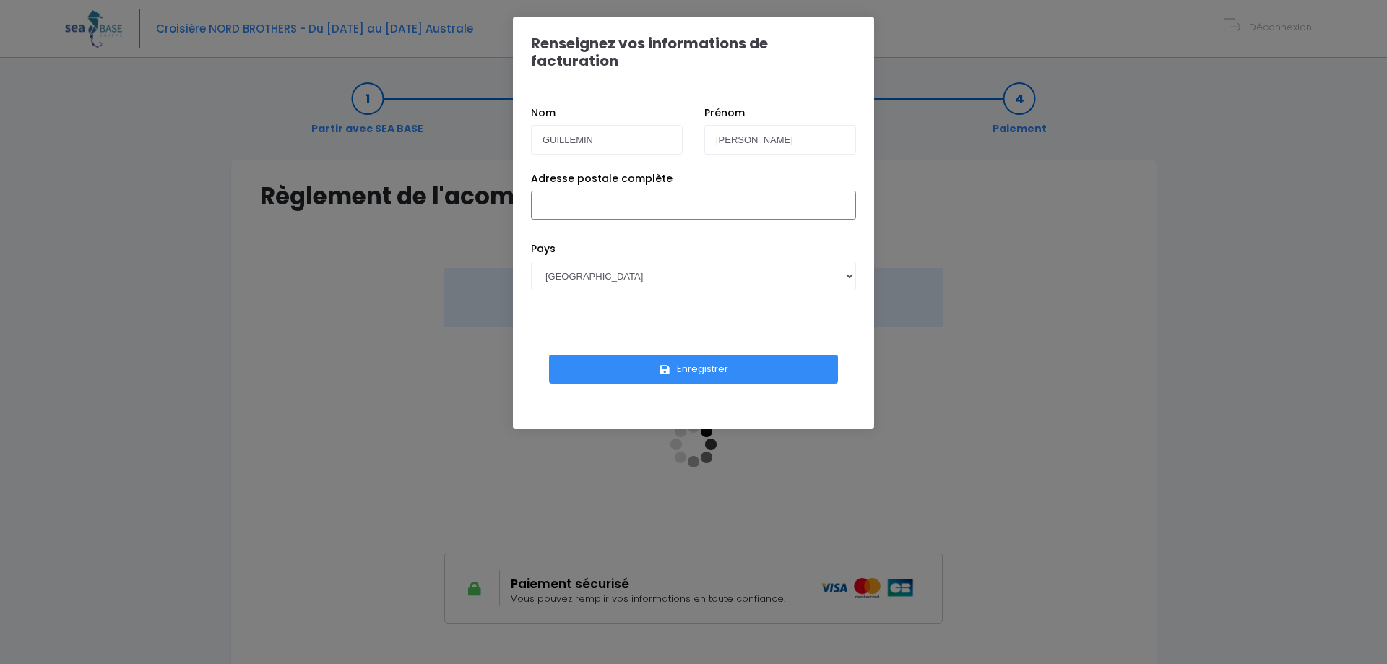
click at [726, 191] on input "Adresse postale complète" at bounding box center [693, 205] width 325 height 29
type input "[STREET_ADDRESS]"
type input "ALEXANDRE"
type input "5 impasse de la combette 69700 ECHALAS"
click at [663, 370] on icon "submit" at bounding box center [665, 370] width 13 height 0
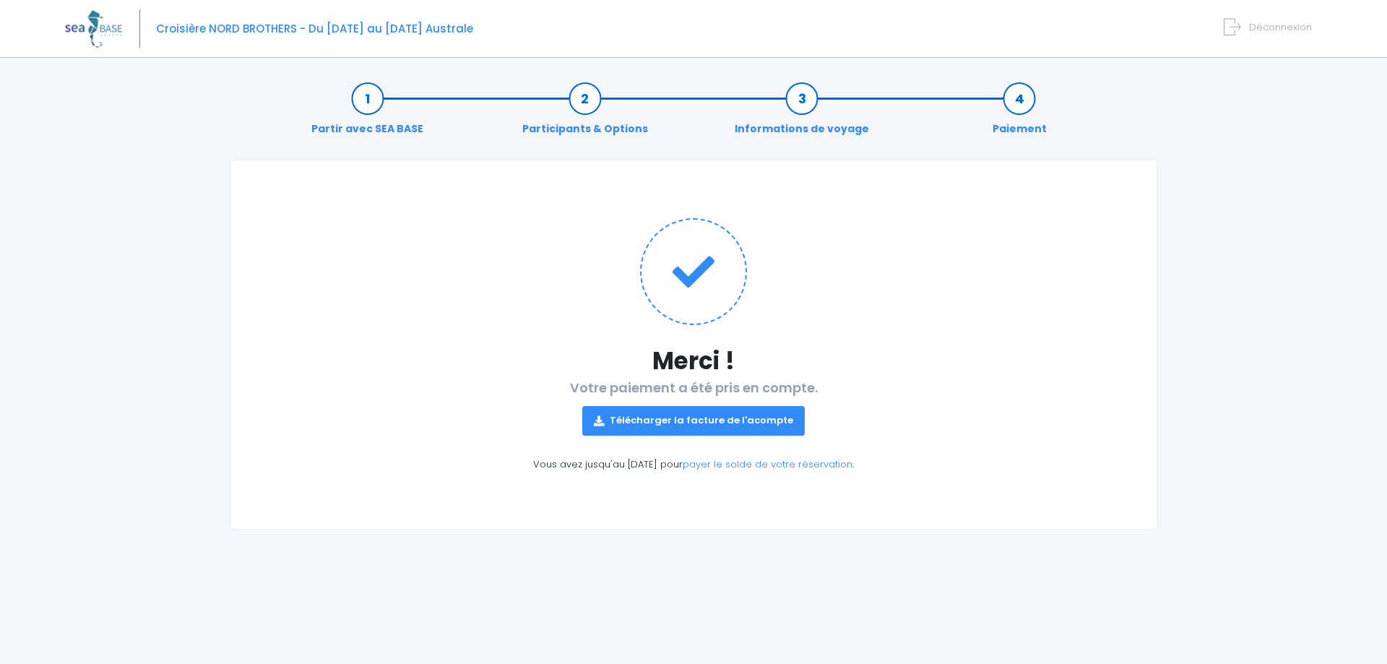
click at [741, 416] on link "Télécharger la facture de l'acompte" at bounding box center [693, 420] width 223 height 29
